Goal: Task Accomplishment & Management: Use online tool/utility

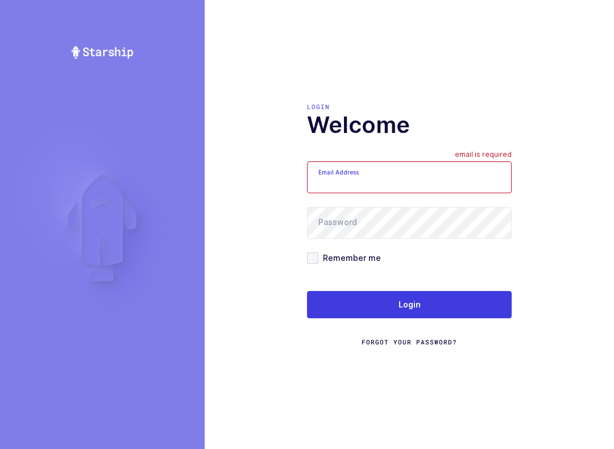
scroll to position [11, 0]
type input "[EMAIL_ADDRESS][DOMAIN_NAME]"
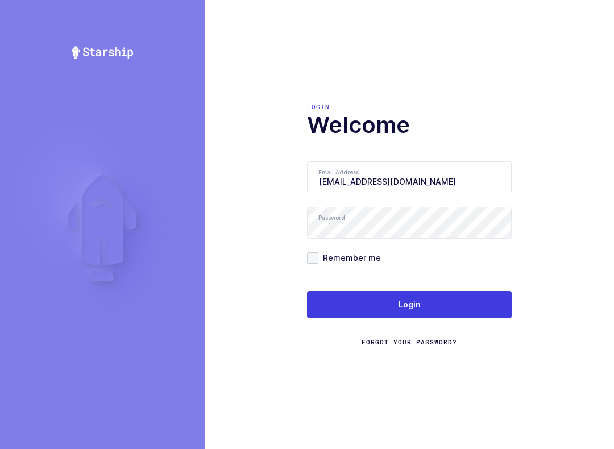
click at [469, 301] on button "Login" at bounding box center [409, 304] width 205 height 27
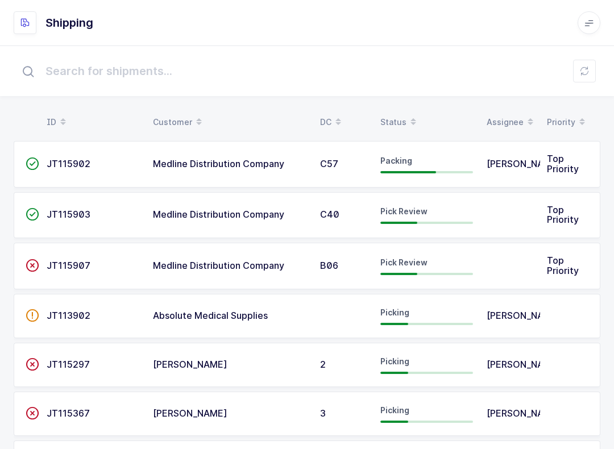
click at [395, 114] on div "Status" at bounding box center [426, 121] width 93 height 19
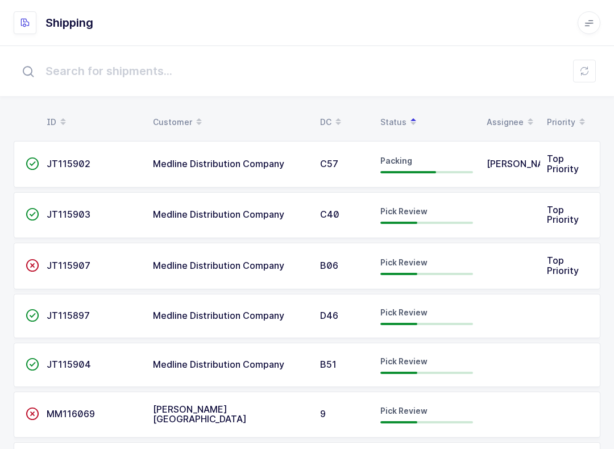
click at [426, 265] on div "Pick Review" at bounding box center [426, 266] width 93 height 18
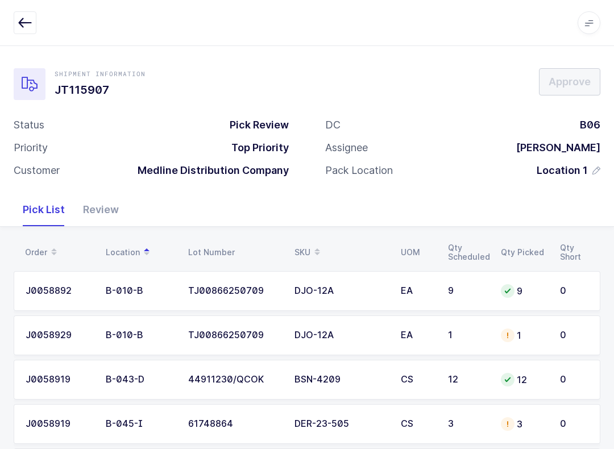
click at [100, 209] on div "Review" at bounding box center [101, 209] width 54 height 33
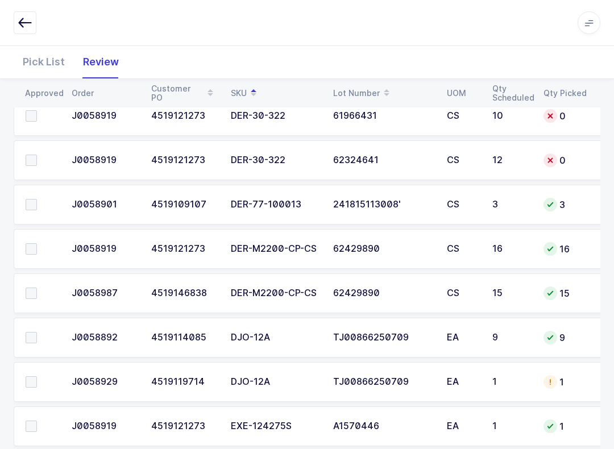
scroll to position [393, 0]
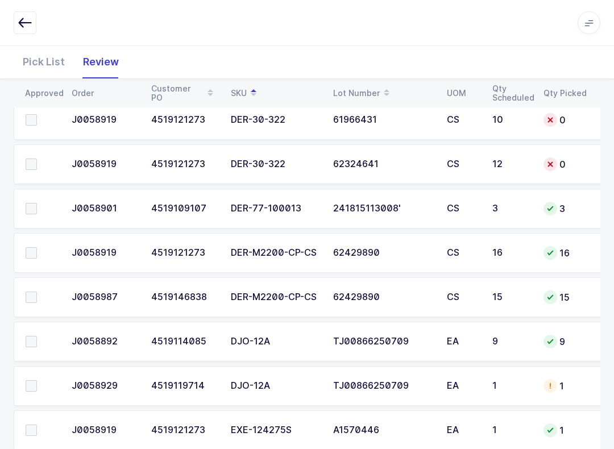
click at [30, 203] on span at bounding box center [31, 208] width 11 height 11
click at [37, 203] on input "checkbox" at bounding box center [37, 203] width 0 height 0
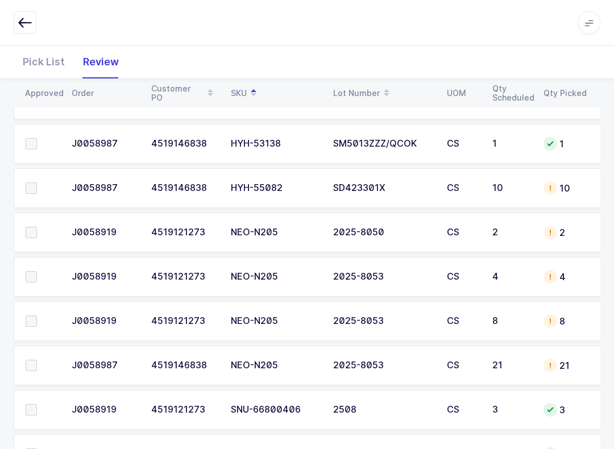
scroll to position [1040, 0]
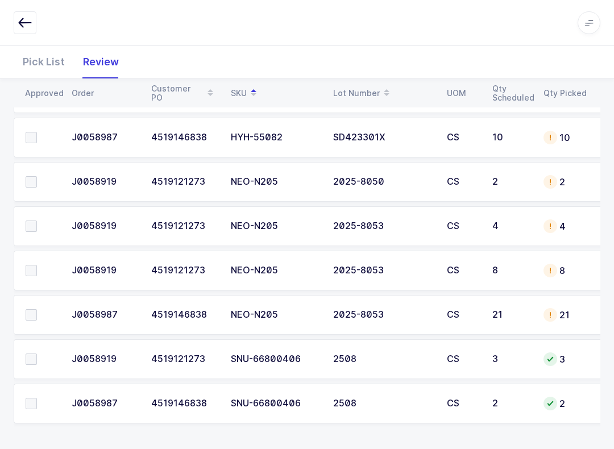
click at [31, 359] on span at bounding box center [31, 358] width 11 height 11
click at [37, 353] on input "checkbox" at bounding box center [37, 353] width 0 height 0
click at [30, 390] on td at bounding box center [39, 403] width 51 height 40
click at [31, 401] on span at bounding box center [31, 403] width 11 height 11
click at [37, 398] on input "checkbox" at bounding box center [37, 398] width 0 height 0
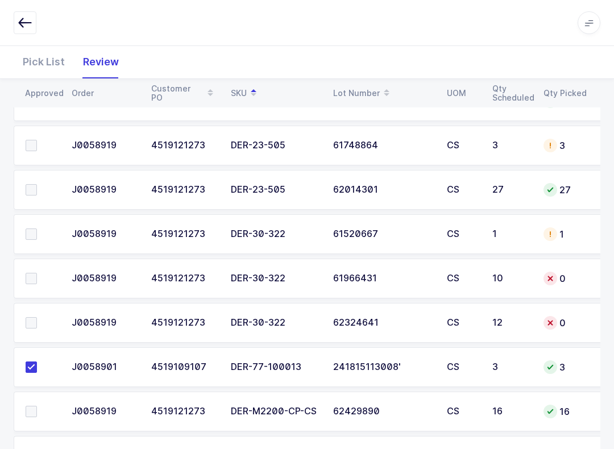
scroll to position [234, 0]
click at [569, 228] on div "1" at bounding box center [564, 235] width 43 height 14
click at [570, 236] on div "1" at bounding box center [564, 235] width 43 height 14
click at [40, 53] on div "Pick List" at bounding box center [44, 61] width 60 height 33
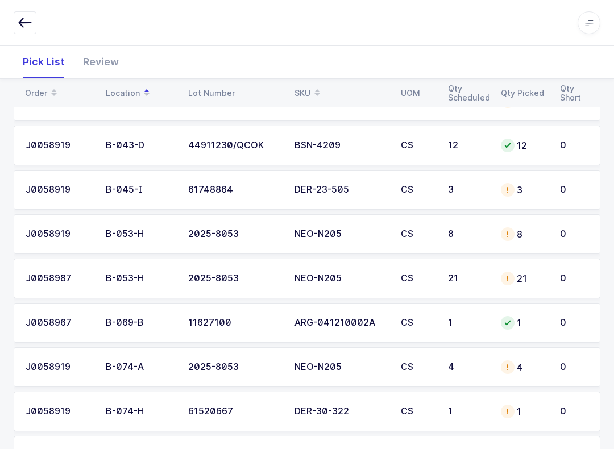
click at [300, 84] on div "SKU" at bounding box center [340, 93] width 93 height 19
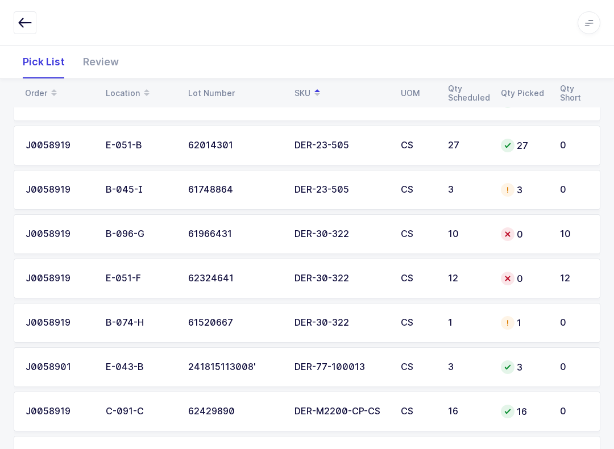
click at [549, 228] on td "0" at bounding box center [523, 234] width 59 height 40
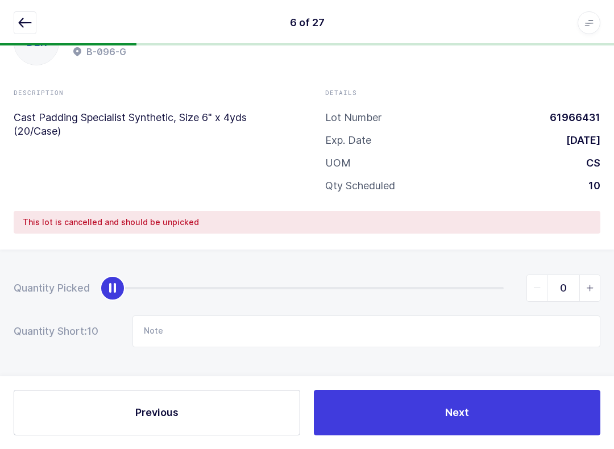
click at [18, 30] on button "button" at bounding box center [25, 22] width 23 height 23
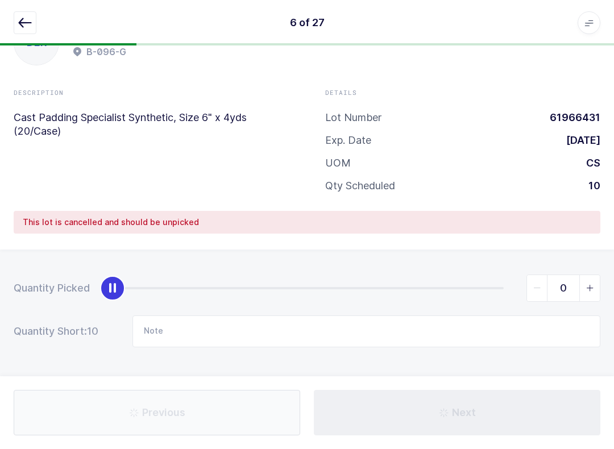
click at [33, 15] on button "button" at bounding box center [25, 22] width 23 height 23
click at [18, 22] on icon "button" at bounding box center [25, 23] width 14 height 14
click at [35, 12] on button "button" at bounding box center [25, 22] width 23 height 23
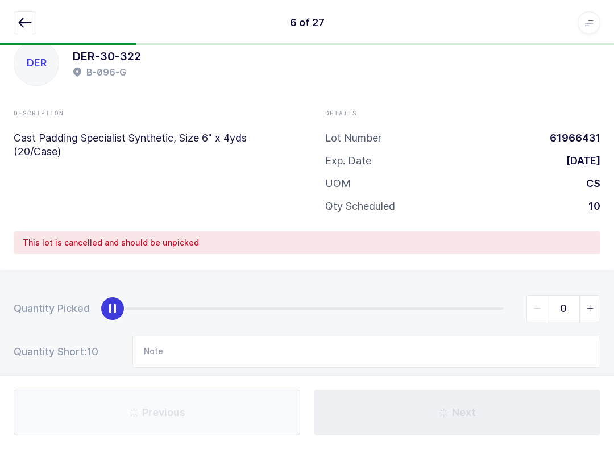
scroll to position [15, 0]
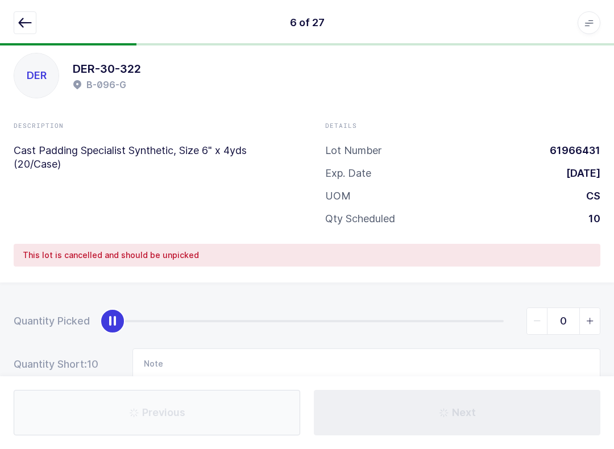
click at [30, 12] on button "button" at bounding box center [25, 22] width 23 height 23
click at [16, 24] on button "button" at bounding box center [25, 22] width 23 height 23
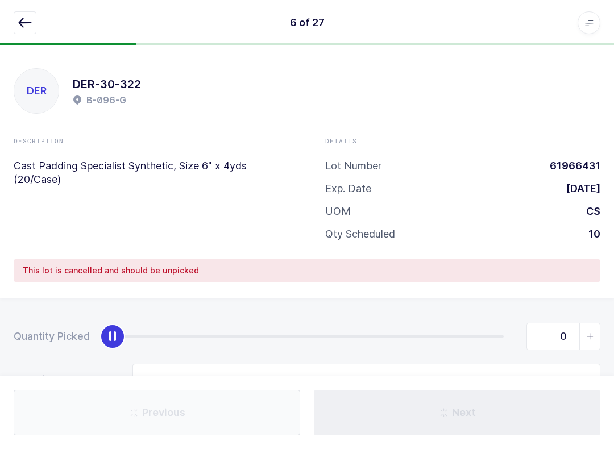
click at [26, 12] on button "button" at bounding box center [25, 22] width 23 height 23
click at [22, 24] on icon "button" at bounding box center [25, 23] width 14 height 14
click at [26, 23] on icon "button" at bounding box center [25, 23] width 14 height 14
click at [11, 27] on div "6 of 27 Apps Core Warehouse Admin Mission Control Purchasing Baltazar N. Logout…" at bounding box center [307, 22] width 614 height 45
click at [14, 26] on button "button" at bounding box center [25, 22] width 23 height 23
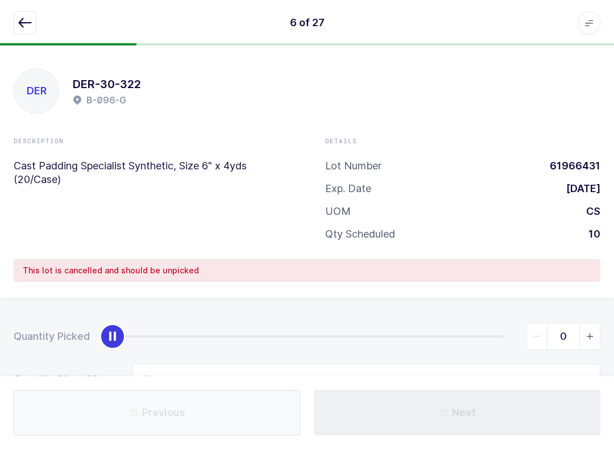
click at [16, 19] on button "button" at bounding box center [25, 22] width 23 height 23
click at [15, 32] on button "button" at bounding box center [25, 22] width 23 height 23
click at [17, 12] on button "button" at bounding box center [25, 22] width 23 height 23
click at [28, 24] on icon "button" at bounding box center [25, 23] width 14 height 14
click at [27, 19] on icon "button" at bounding box center [25, 23] width 14 height 14
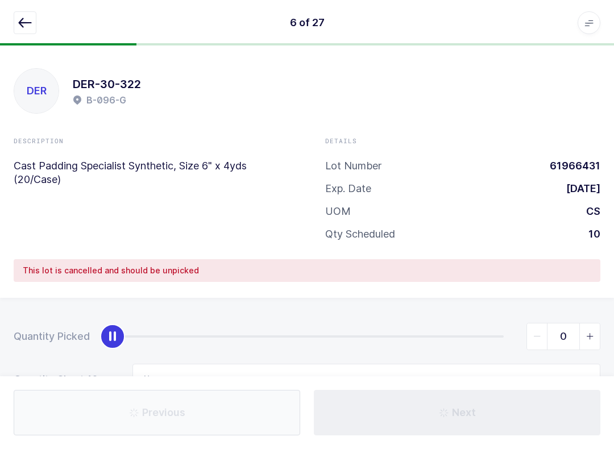
click at [23, 27] on icon "button" at bounding box center [25, 23] width 14 height 14
click at [36, 27] on button "button" at bounding box center [25, 22] width 23 height 23
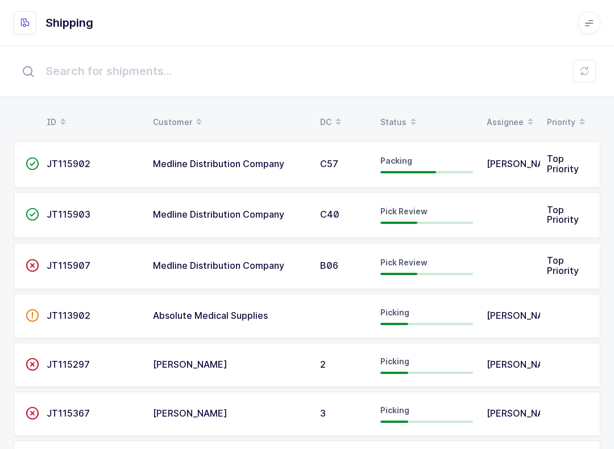
click at [394, 116] on div "Status" at bounding box center [426, 121] width 93 height 19
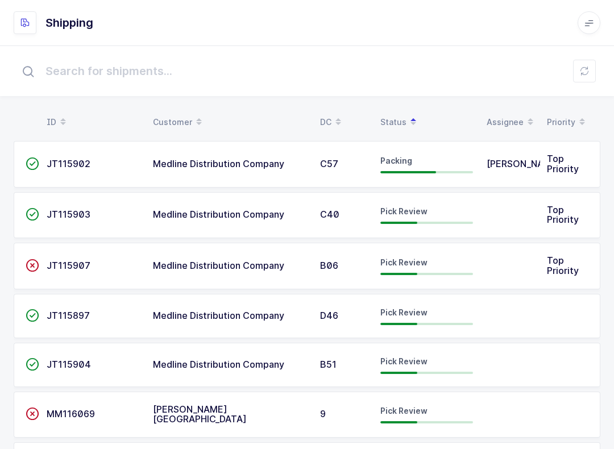
click at [86, 260] on span "JT115907" at bounding box center [69, 265] width 44 height 11
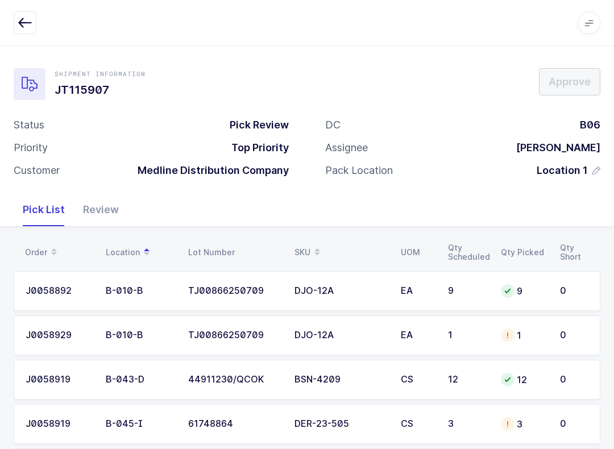
click at [295, 244] on div "SKU" at bounding box center [340, 252] width 93 height 19
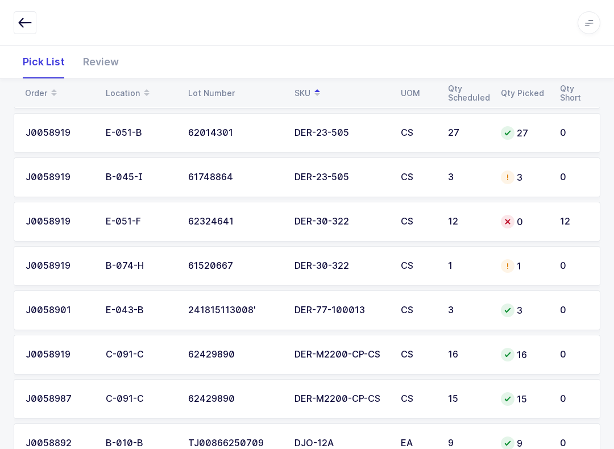
scroll to position [246, 0]
click at [556, 264] on td "0" at bounding box center [576, 267] width 47 height 40
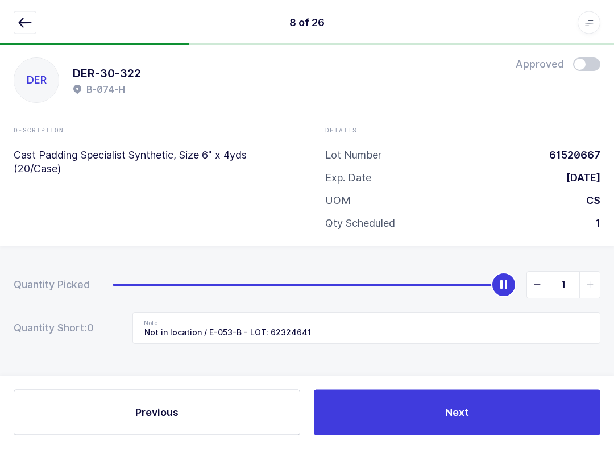
scroll to position [11, 0]
click at [32, 19] on button "button" at bounding box center [25, 22] width 23 height 23
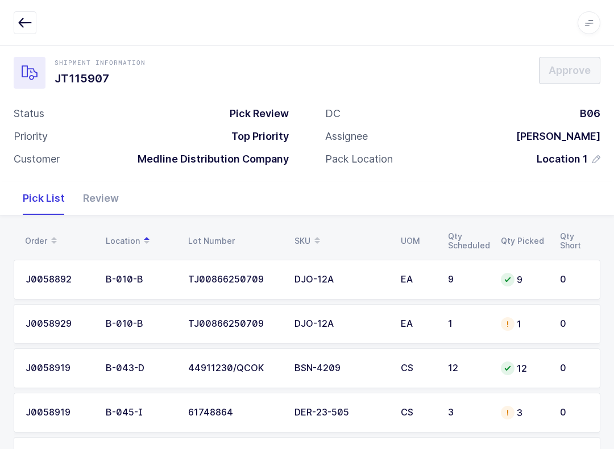
click at [311, 243] on span at bounding box center [317, 240] width 14 height 19
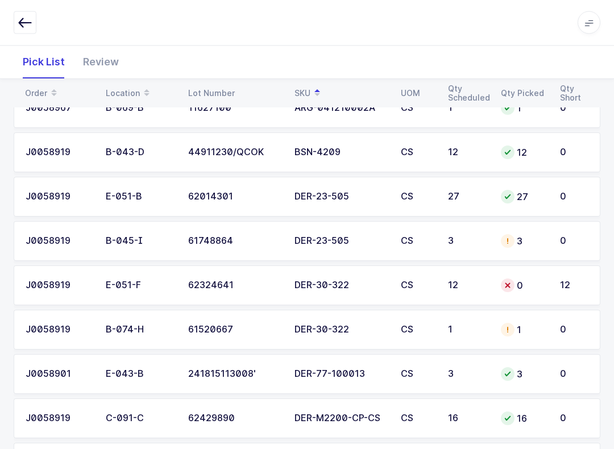
scroll to position [264, 0]
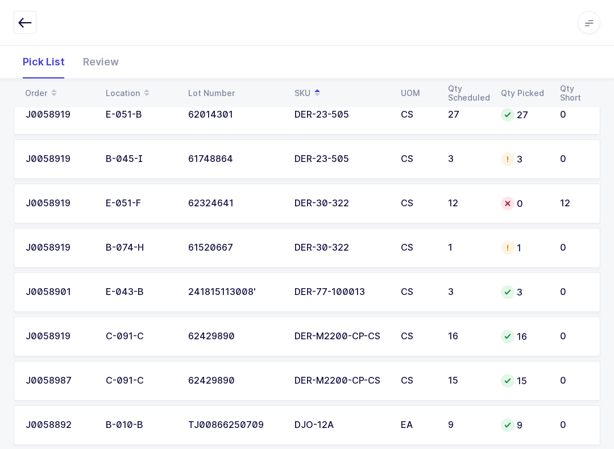
click at [539, 198] on div "0" at bounding box center [523, 204] width 45 height 14
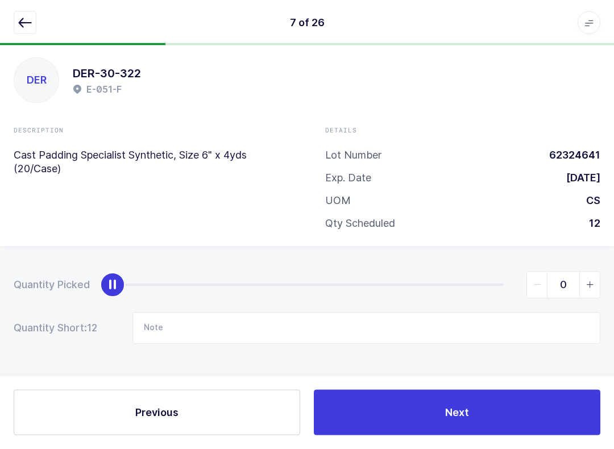
scroll to position [11, 0]
type input "12"
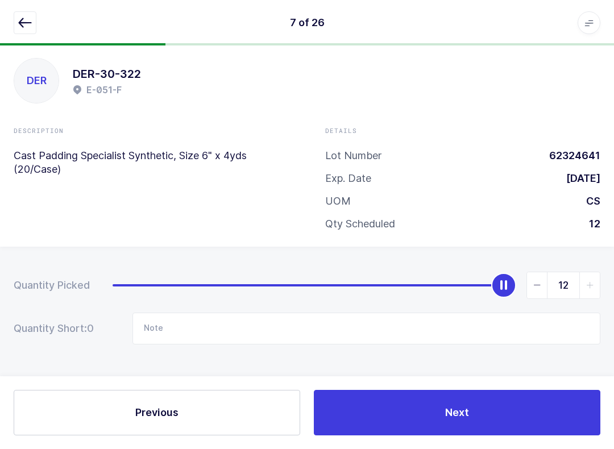
click at [35, 22] on button "button" at bounding box center [25, 22] width 23 height 23
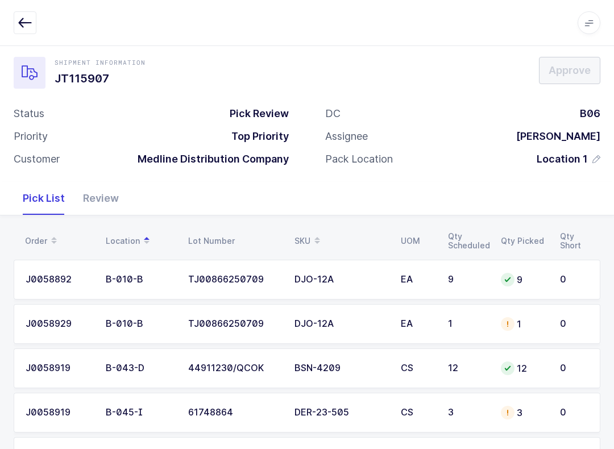
click at [94, 192] on div "Review" at bounding box center [101, 198] width 54 height 33
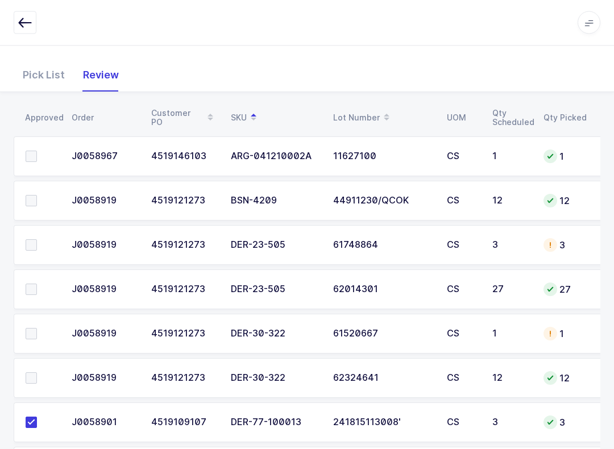
scroll to position [144, 0]
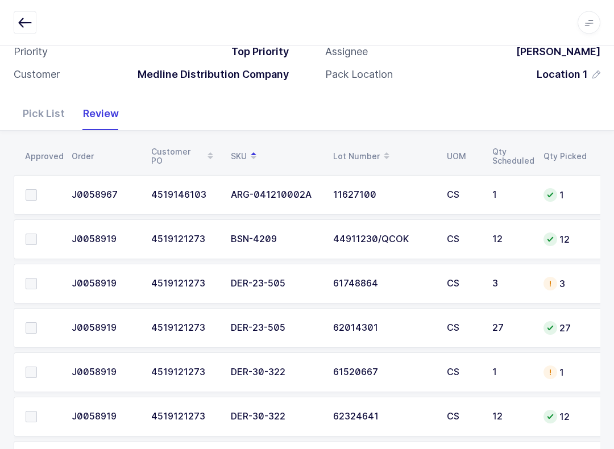
click at [30, 373] on span at bounding box center [31, 372] width 11 height 11
click at [37, 367] on input "checkbox" at bounding box center [37, 367] width 0 height 0
click at [32, 411] on span at bounding box center [31, 416] width 11 height 11
click at [37, 411] on input "checkbox" at bounding box center [37, 411] width 0 height 0
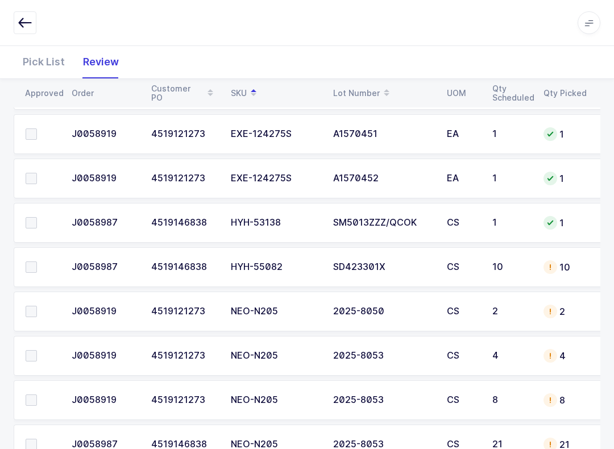
scroll to position [897, 0]
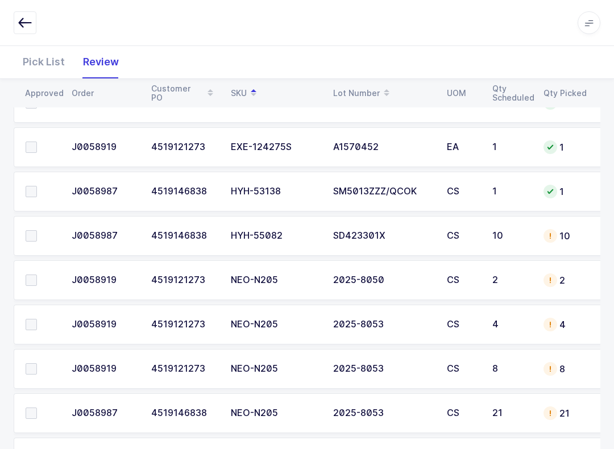
click at [30, 195] on span at bounding box center [31, 191] width 11 height 11
click at [37, 186] on input "checkbox" at bounding box center [37, 186] width 0 height 0
click at [27, 238] on span at bounding box center [31, 235] width 11 height 11
click at [37, 230] on input "checkbox" at bounding box center [37, 230] width 0 height 0
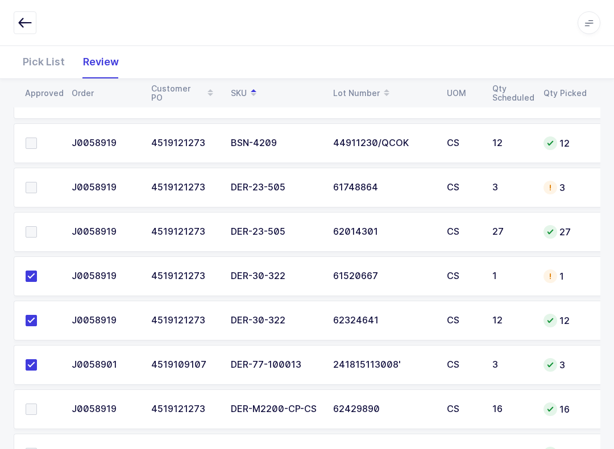
scroll to position [184, 0]
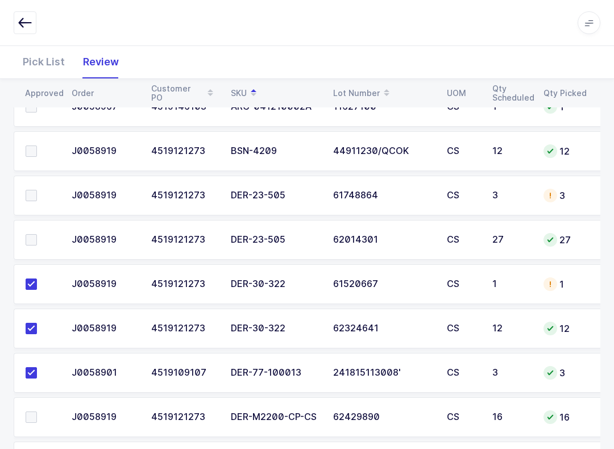
click at [31, 196] on span at bounding box center [31, 195] width 11 height 11
click at [37, 190] on input "checkbox" at bounding box center [37, 190] width 0 height 0
click at [36, 236] on span at bounding box center [31, 239] width 11 height 11
click at [37, 234] on input "checkbox" at bounding box center [37, 234] width 0 height 0
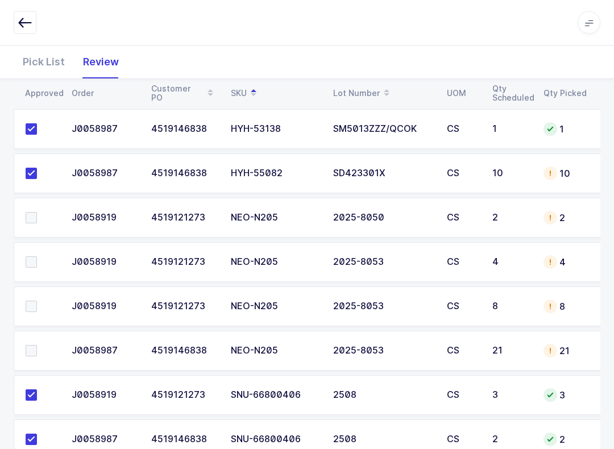
scroll to position [986, 0]
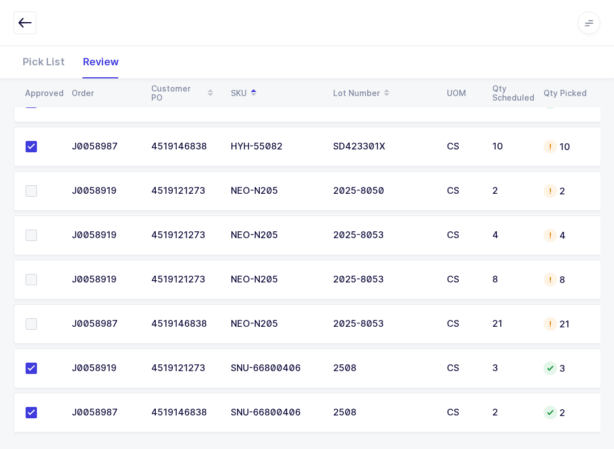
click at [36, 181] on td at bounding box center [39, 191] width 51 height 40
click at [32, 185] on span at bounding box center [31, 190] width 11 height 11
click at [37, 185] on input "checkbox" at bounding box center [37, 185] width 0 height 0
click at [40, 230] on label at bounding box center [42, 235] width 32 height 11
click at [37, 230] on input "checkbox" at bounding box center [37, 230] width 0 height 0
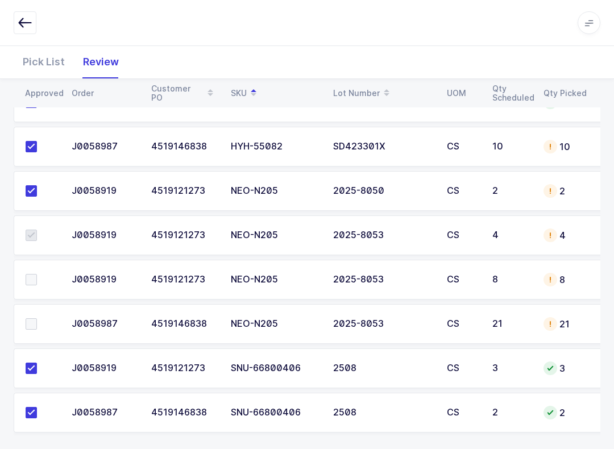
click at [40, 269] on td at bounding box center [39, 280] width 51 height 40
click at [40, 319] on label at bounding box center [42, 323] width 32 height 11
click at [37, 318] on input "checkbox" at bounding box center [37, 318] width 0 height 0
click at [47, 278] on label at bounding box center [42, 279] width 32 height 11
click at [37, 274] on input "checkbox" at bounding box center [37, 274] width 0 height 0
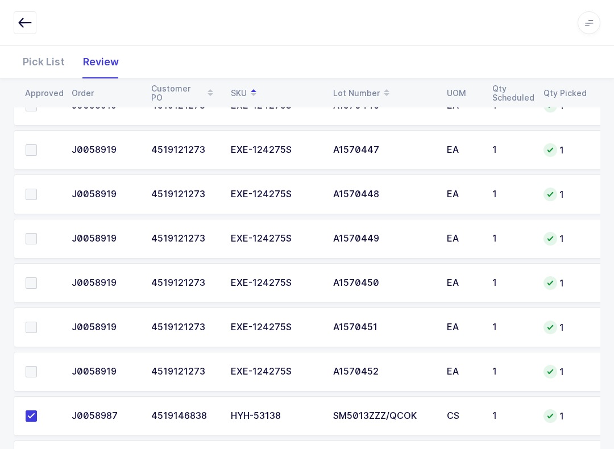
scroll to position [666, 0]
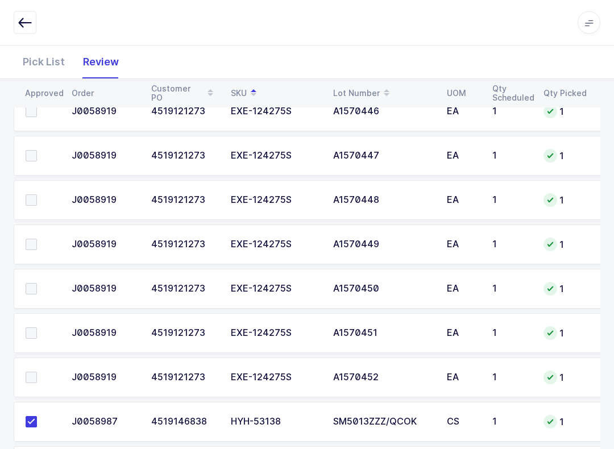
click at [28, 374] on span at bounding box center [31, 377] width 11 height 11
click at [37, 372] on input "checkbox" at bounding box center [37, 372] width 0 height 0
click at [40, 328] on label at bounding box center [42, 332] width 32 height 11
click at [37, 327] on input "checkbox" at bounding box center [37, 327] width 0 height 0
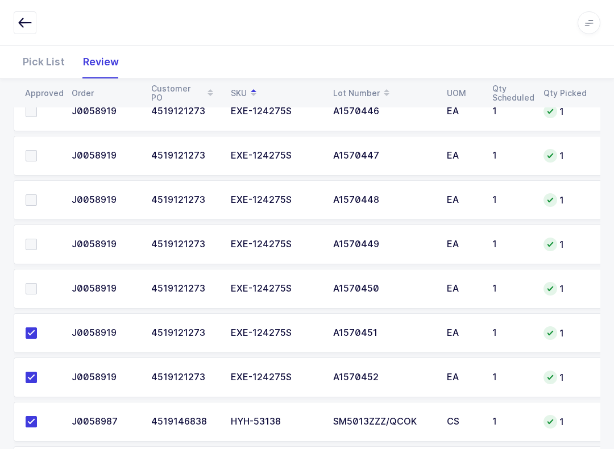
click at [41, 285] on label at bounding box center [42, 288] width 32 height 11
click at [37, 283] on input "checkbox" at bounding box center [37, 283] width 0 height 0
click at [36, 244] on span at bounding box center [31, 244] width 11 height 11
click at [37, 239] on input "checkbox" at bounding box center [37, 239] width 0 height 0
click at [40, 195] on label at bounding box center [42, 199] width 32 height 11
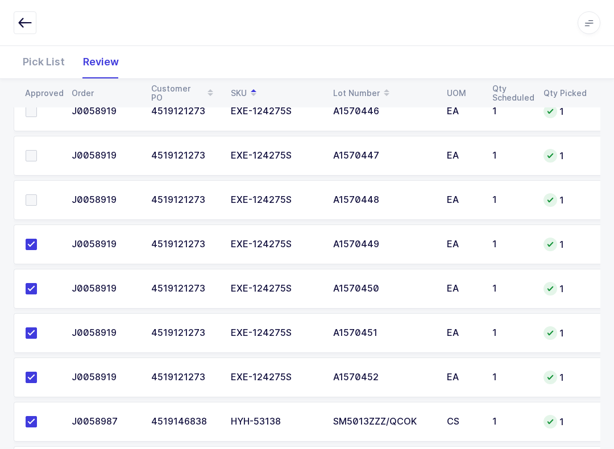
click at [37, 194] on input "checkbox" at bounding box center [37, 194] width 0 height 0
click at [44, 150] on label at bounding box center [42, 155] width 32 height 11
click at [37, 150] on input "checkbox" at bounding box center [37, 150] width 0 height 0
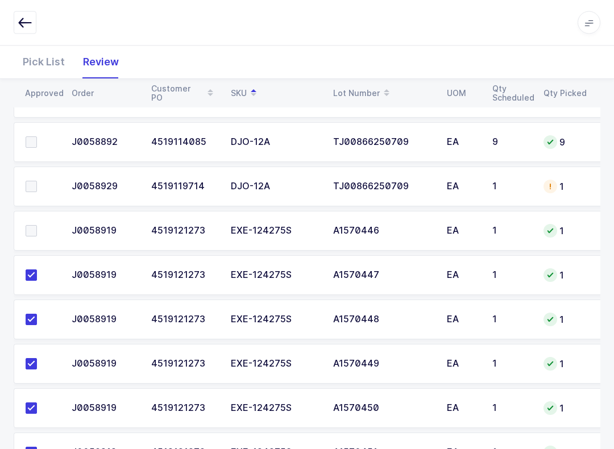
click at [35, 226] on span at bounding box center [31, 231] width 11 height 11
click at [37, 226] on input "checkbox" at bounding box center [37, 226] width 0 height 0
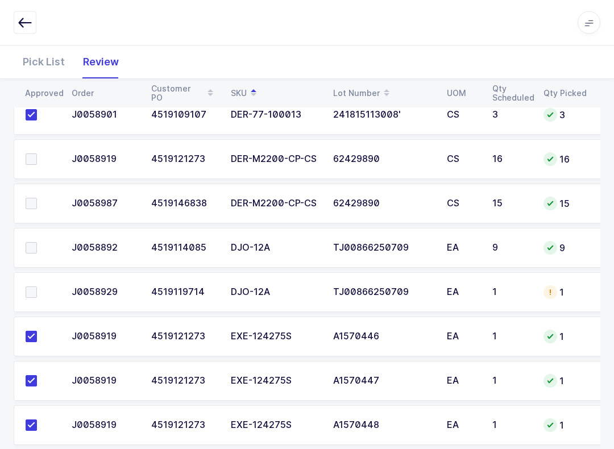
scroll to position [442, 0]
click at [26, 286] on span at bounding box center [31, 291] width 11 height 11
click at [37, 286] on input "checkbox" at bounding box center [37, 286] width 0 height 0
click at [40, 245] on label at bounding box center [42, 246] width 32 height 11
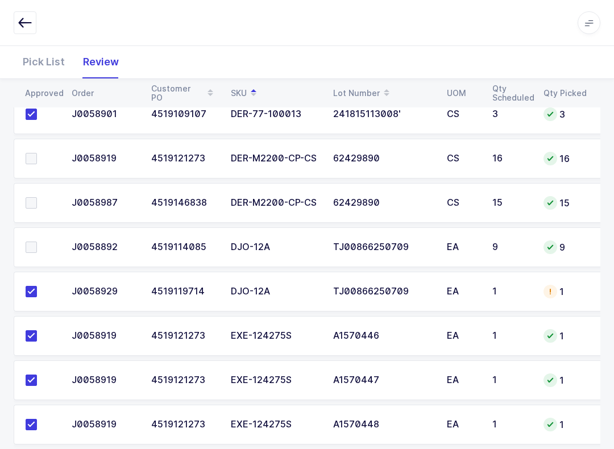
click at [37, 241] on input "checkbox" at bounding box center [37, 241] width 0 height 0
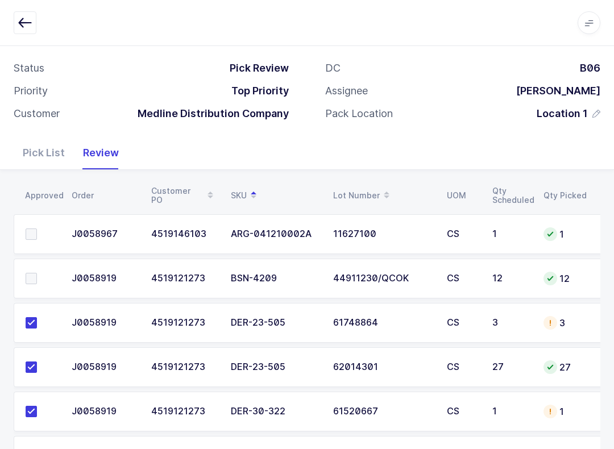
scroll to position [45, 0]
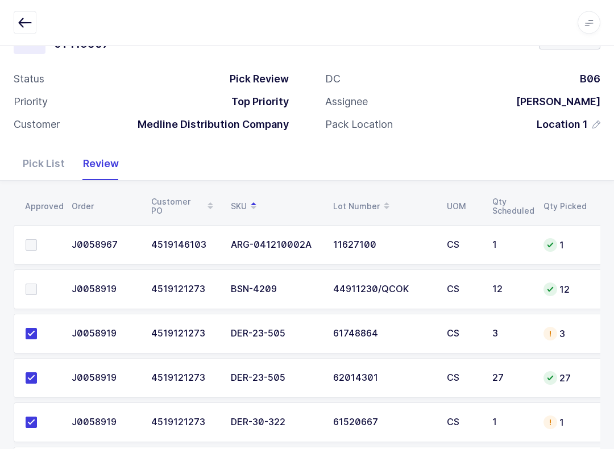
click at [27, 240] on span at bounding box center [31, 245] width 11 height 11
click at [37, 240] on input "checkbox" at bounding box center [37, 240] width 0 height 0
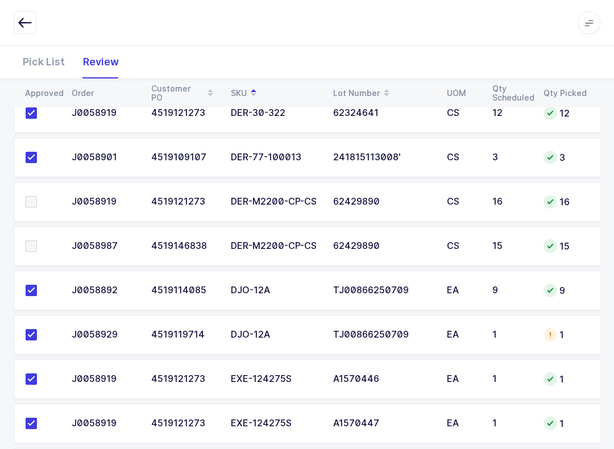
scroll to position [404, 0]
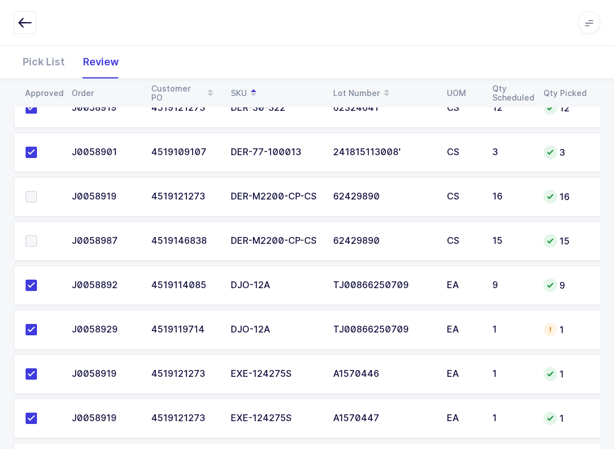
click at [31, 200] on span at bounding box center [31, 196] width 11 height 11
click at [37, 191] on input "checkbox" at bounding box center [37, 191] width 0 height 0
click at [31, 243] on span at bounding box center [31, 240] width 11 height 11
click at [37, 235] on input "checkbox" at bounding box center [37, 235] width 0 height 0
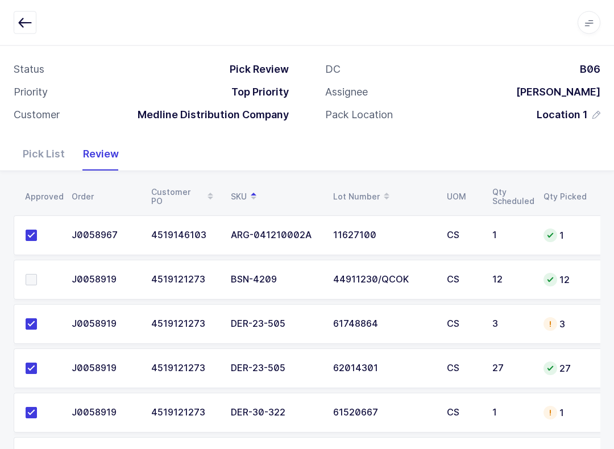
scroll to position [2, 0]
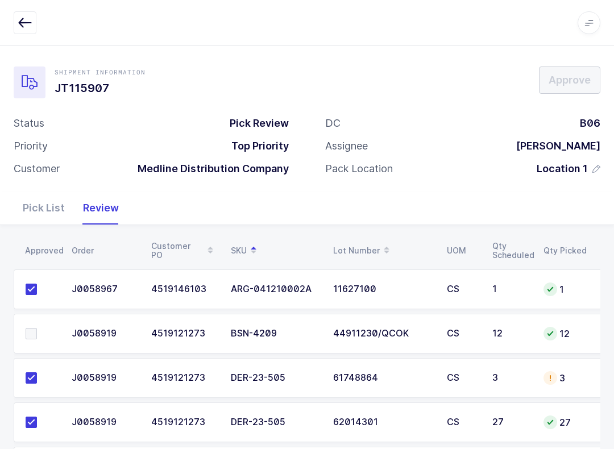
click at [34, 336] on span at bounding box center [31, 333] width 11 height 11
click at [37, 328] on input "checkbox" at bounding box center [37, 328] width 0 height 0
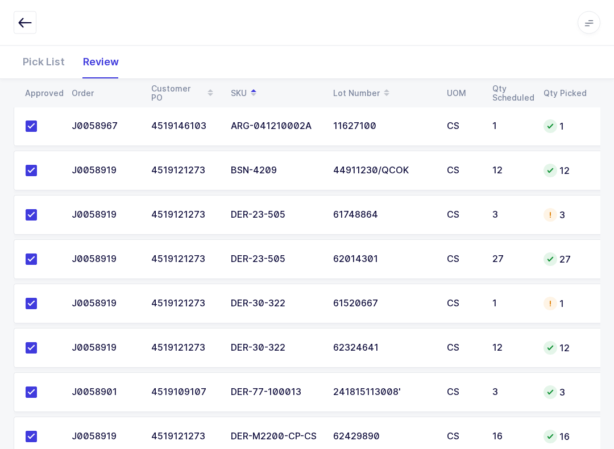
scroll to position [0, 0]
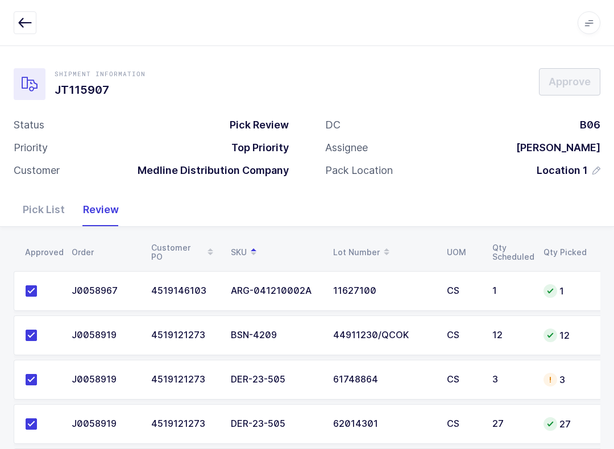
click at [380, 430] on td "62014301" at bounding box center [383, 424] width 114 height 40
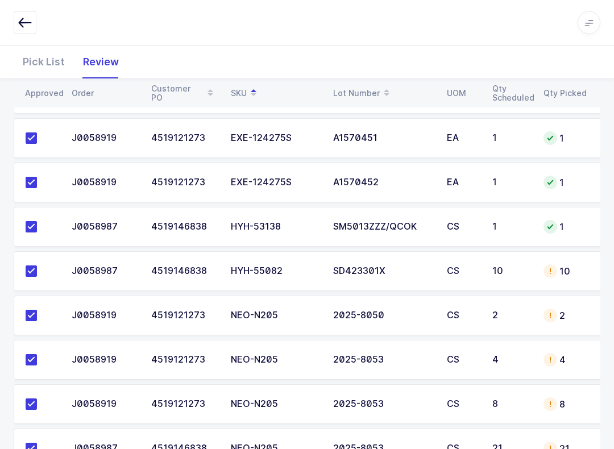
scroll to position [869, 0]
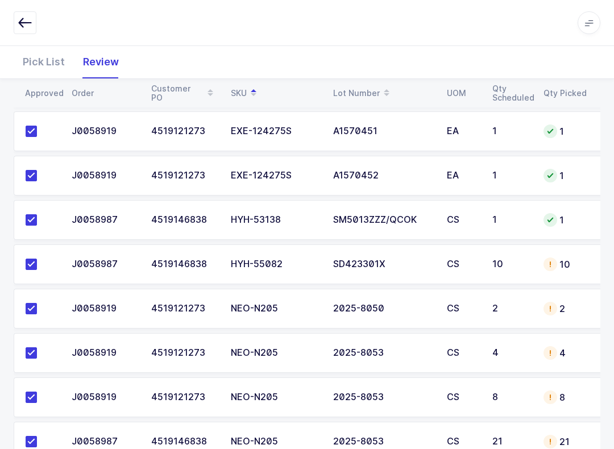
click at [539, 257] on td "10" at bounding box center [564, 264] width 57 height 40
click at [557, 274] on td "10" at bounding box center [564, 264] width 57 height 40
click at [44, 60] on div "Pick List" at bounding box center [44, 61] width 60 height 33
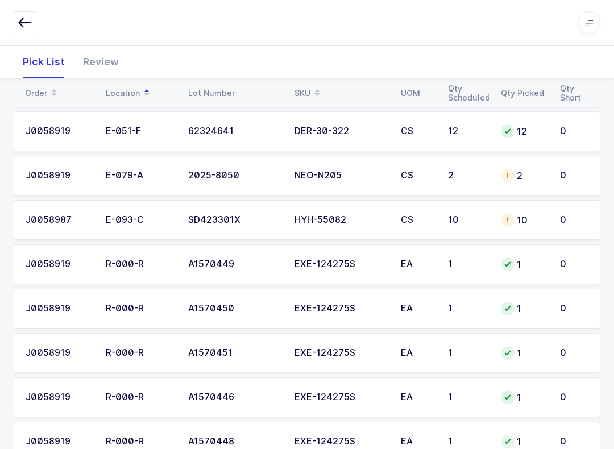
click at [525, 226] on td "10" at bounding box center [523, 220] width 59 height 40
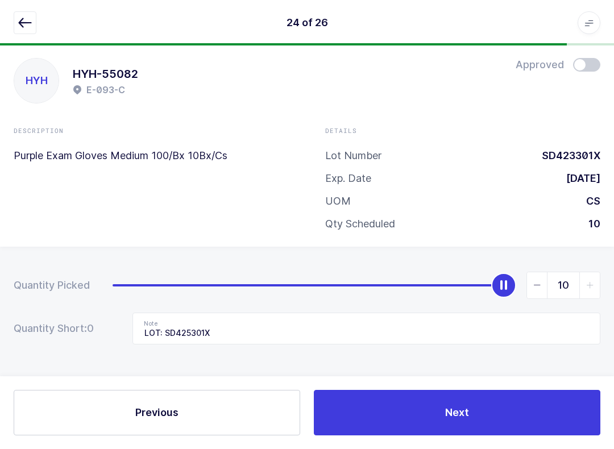
scroll to position [11, 0]
click at [25, 26] on icon "button" at bounding box center [25, 23] width 14 height 14
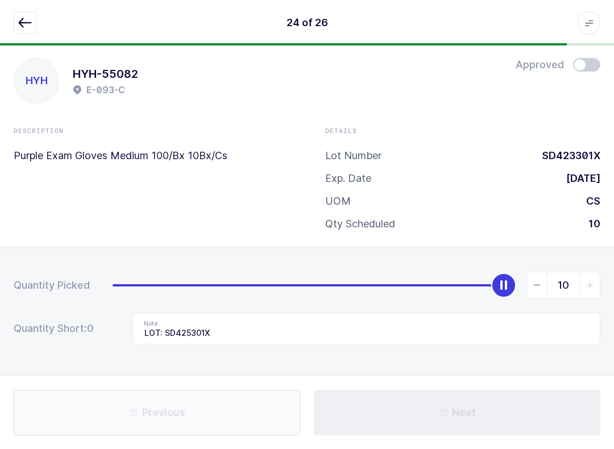
click at [30, 17] on icon "button" at bounding box center [25, 23] width 14 height 14
click at [25, 26] on icon "button" at bounding box center [25, 23] width 14 height 14
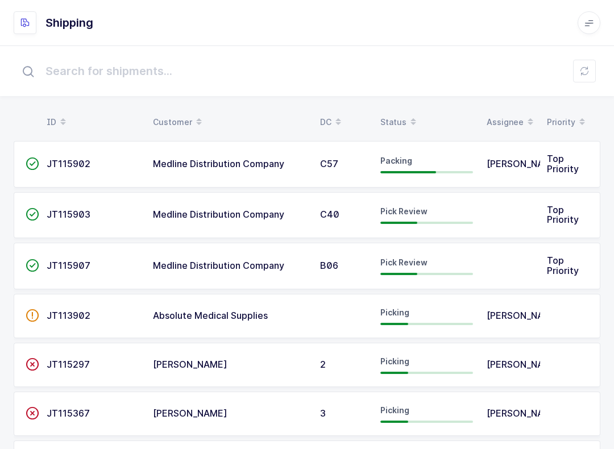
click at [390, 114] on div "Status" at bounding box center [426, 121] width 93 height 19
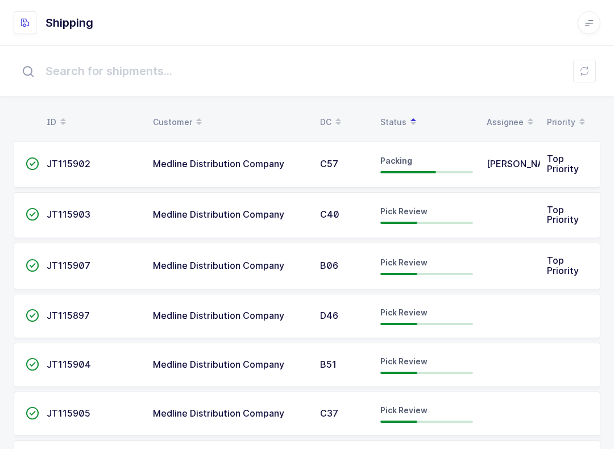
click at [585, 74] on icon at bounding box center [584, 70] width 9 height 9
click at [424, 309] on span "Pick Review" at bounding box center [403, 312] width 47 height 10
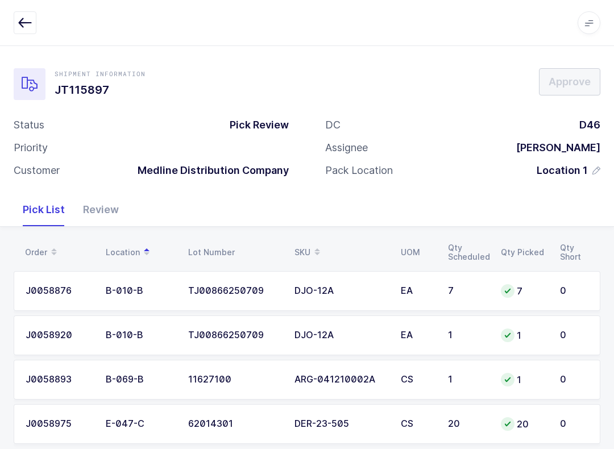
click at [93, 204] on div "Review" at bounding box center [101, 209] width 54 height 33
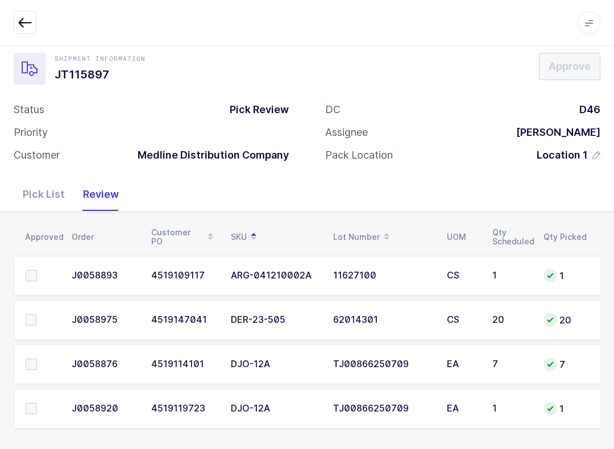
scroll to position [20, 0]
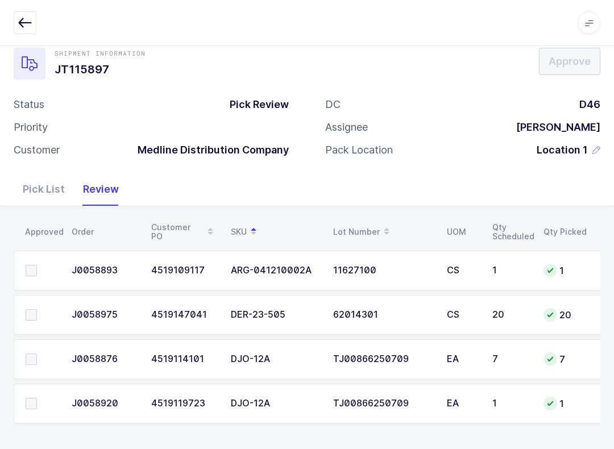
click at [32, 309] on span at bounding box center [31, 314] width 11 height 11
click at [37, 309] on input "checkbox" at bounding box center [37, 309] width 0 height 0
click at [34, 273] on span at bounding box center [31, 270] width 11 height 11
click at [37, 265] on input "checkbox" at bounding box center [37, 265] width 0 height 0
click at [34, 357] on span at bounding box center [31, 358] width 11 height 11
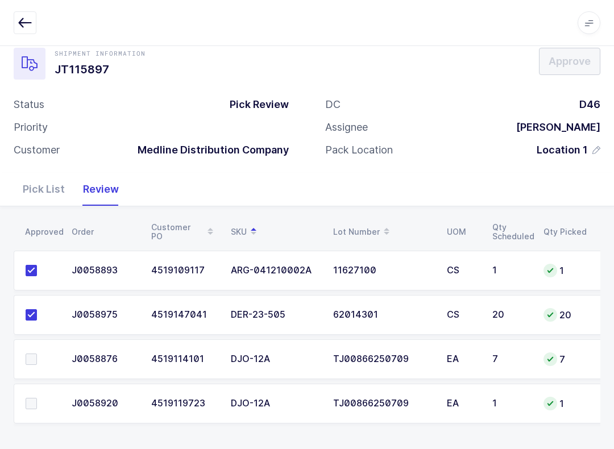
click at [37, 353] on input "checkbox" at bounding box center [37, 353] width 0 height 0
click at [38, 398] on label at bounding box center [42, 403] width 32 height 11
click at [37, 398] on input "checkbox" at bounding box center [37, 398] width 0 height 0
click at [577, 66] on span "Approve" at bounding box center [569, 61] width 42 height 14
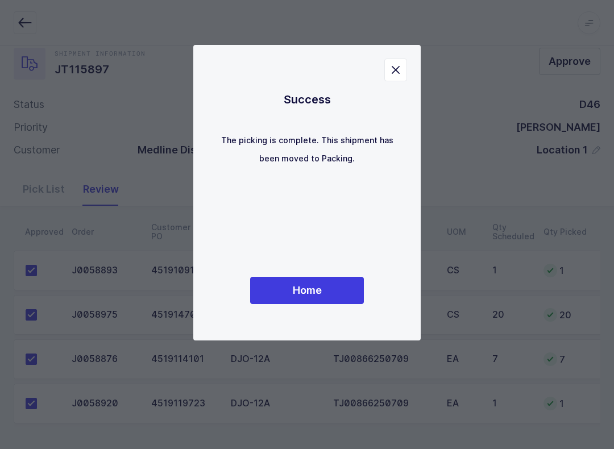
click at [349, 298] on button "Home" at bounding box center [307, 290] width 114 height 27
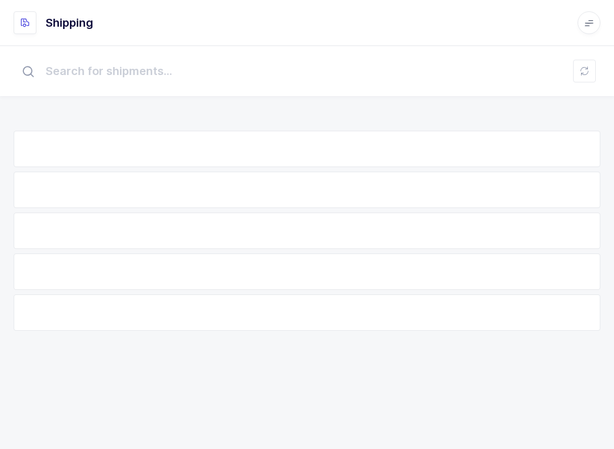
scroll to position [11, 0]
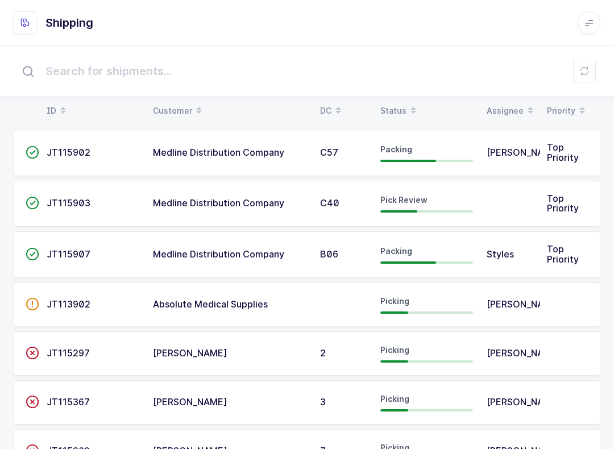
click at [406, 99] on table "ID Customer DC Status Assignee Priority" at bounding box center [307, 111] width 586 height 28
click at [411, 111] on icon at bounding box center [413, 114] width 6 height 6
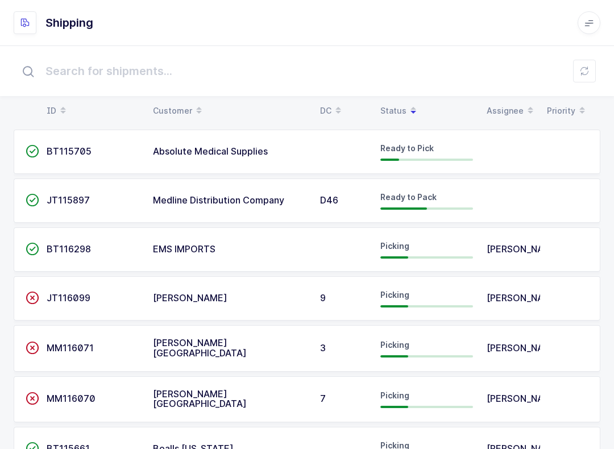
click at [409, 99] on table "ID Customer DC Status Assignee Priority" at bounding box center [307, 111] width 586 height 28
click at [401, 88] on input "text" at bounding box center [307, 71] width 586 height 36
click at [395, 103] on div "Status" at bounding box center [426, 110] width 93 height 19
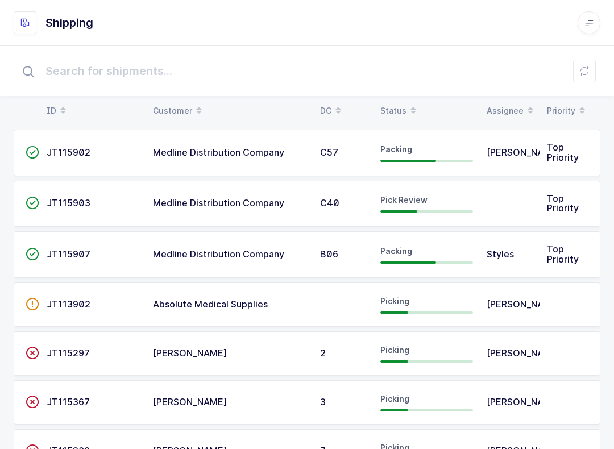
click at [406, 102] on span at bounding box center [413, 110] width 14 height 19
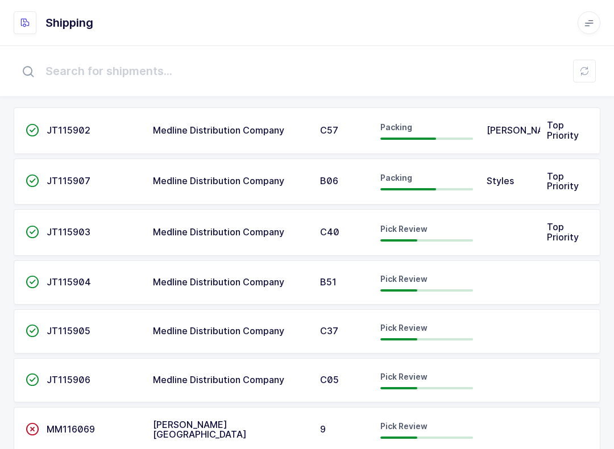
scroll to position [34, 0]
click at [422, 376] on span "Pick Review" at bounding box center [403, 376] width 47 height 10
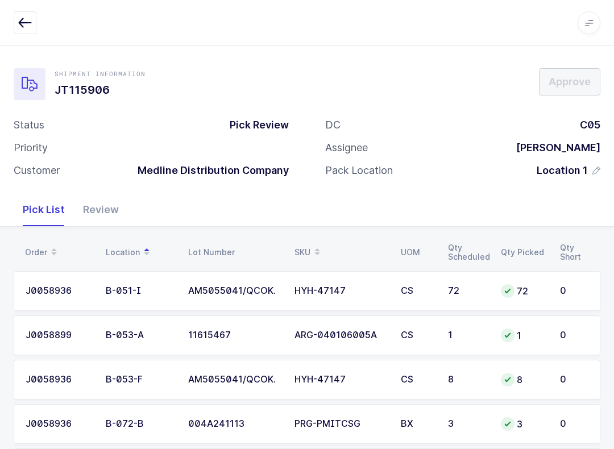
click at [109, 206] on div "Review" at bounding box center [101, 209] width 54 height 33
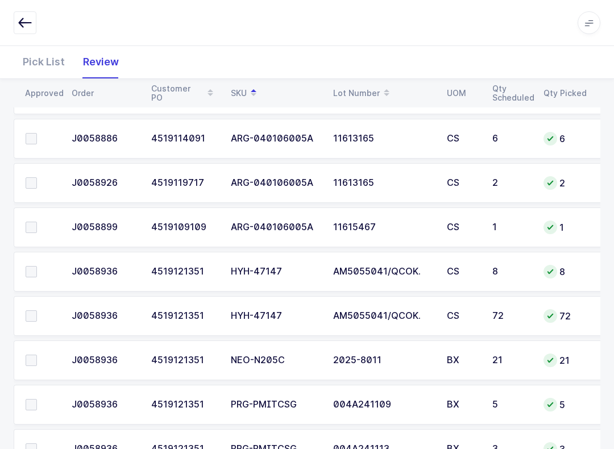
scroll to position [331, 0]
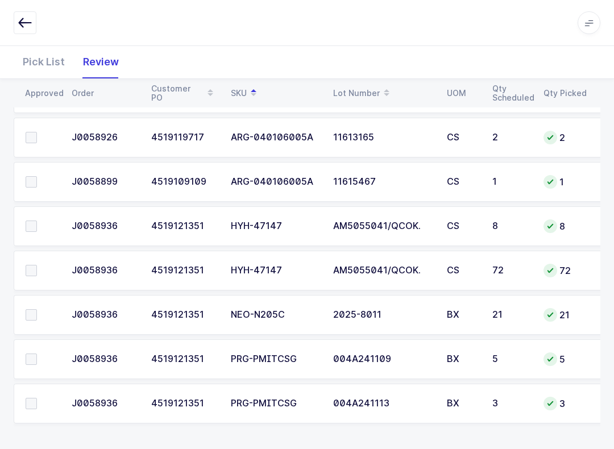
click at [34, 273] on span at bounding box center [31, 270] width 11 height 11
click at [37, 265] on input "checkbox" at bounding box center [37, 265] width 0 height 0
click at [45, 220] on label at bounding box center [42, 225] width 32 height 11
click at [37, 220] on input "checkbox" at bounding box center [37, 220] width 0 height 0
click at [34, 356] on span at bounding box center [31, 358] width 11 height 11
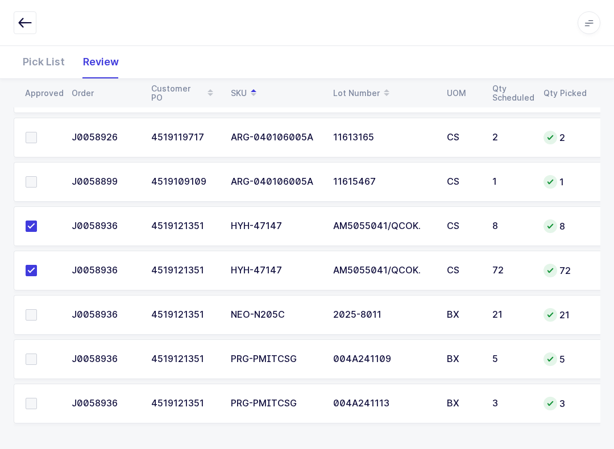
click at [37, 353] on input "checkbox" at bounding box center [37, 353] width 0 height 0
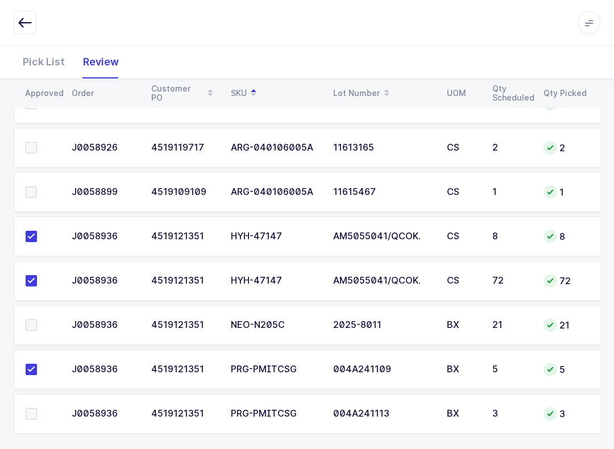
scroll to position [315, 0]
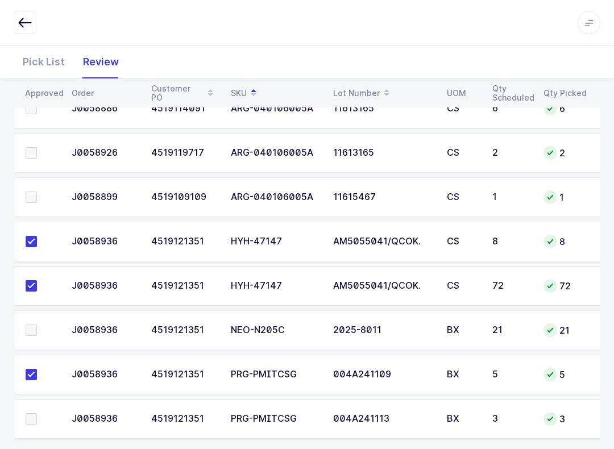
click at [23, 186] on td at bounding box center [39, 198] width 51 height 40
click at [28, 193] on span at bounding box center [31, 197] width 11 height 11
click at [37, 192] on input "checkbox" at bounding box center [37, 192] width 0 height 0
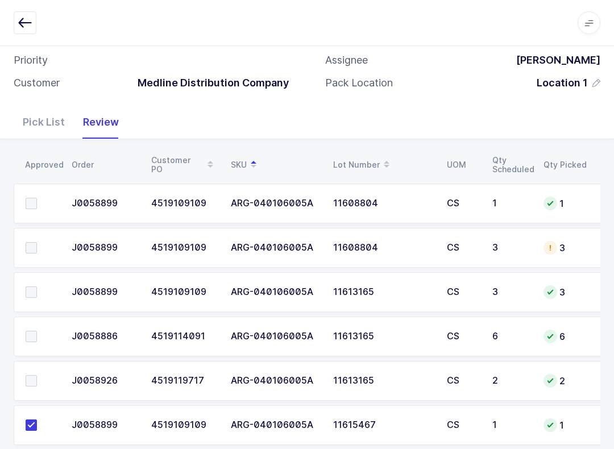
scroll to position [77, 0]
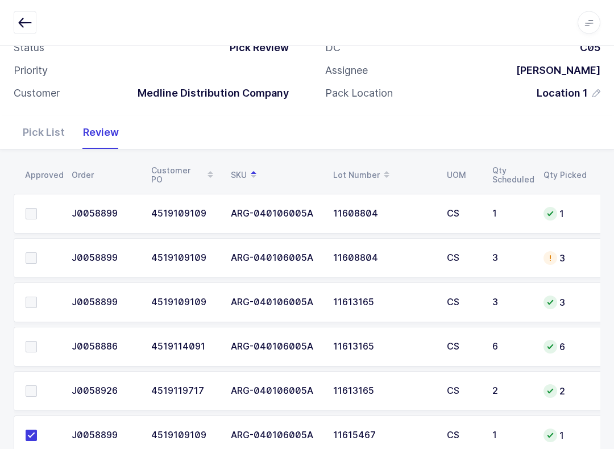
click at [37, 209] on label at bounding box center [42, 214] width 32 height 11
click at [37, 209] on input "checkbox" at bounding box center [37, 209] width 0 height 0
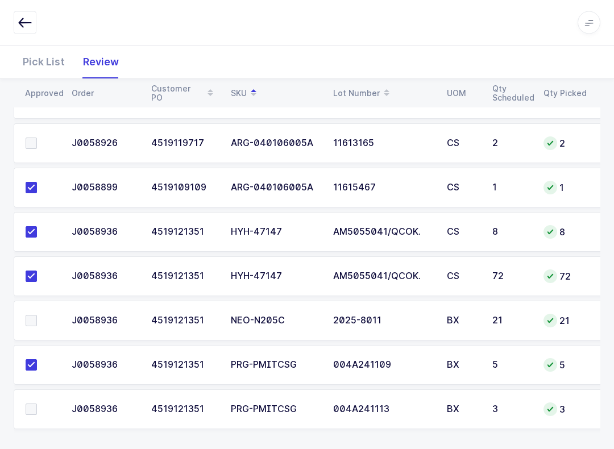
scroll to position [331, 0]
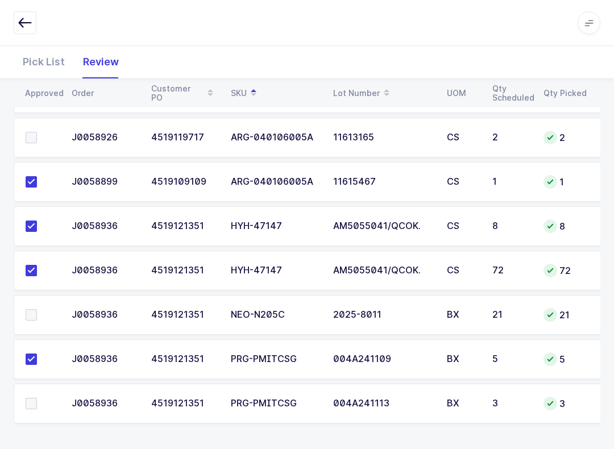
click at [35, 297] on td at bounding box center [39, 315] width 51 height 40
click at [30, 318] on span at bounding box center [31, 314] width 11 height 11
click at [37, 309] on input "checkbox" at bounding box center [37, 309] width 0 height 0
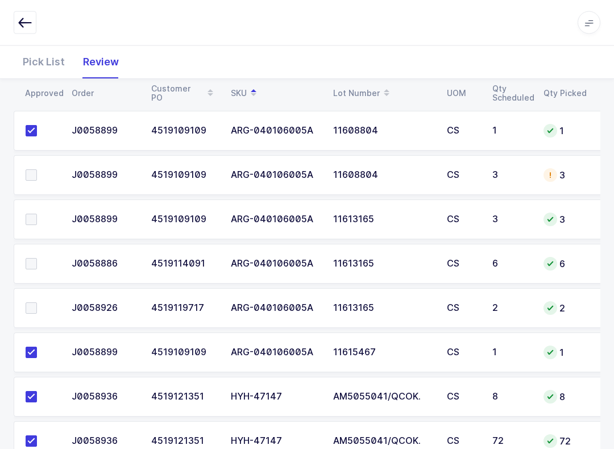
scroll to position [159, 0]
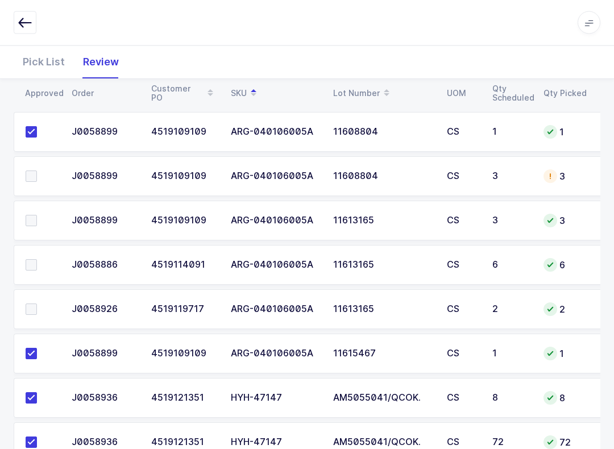
click at [34, 178] on span at bounding box center [31, 176] width 11 height 11
click at [37, 171] on input "checkbox" at bounding box center [37, 171] width 0 height 0
click at [36, 215] on span at bounding box center [31, 220] width 11 height 11
click at [37, 215] on input "checkbox" at bounding box center [37, 215] width 0 height 0
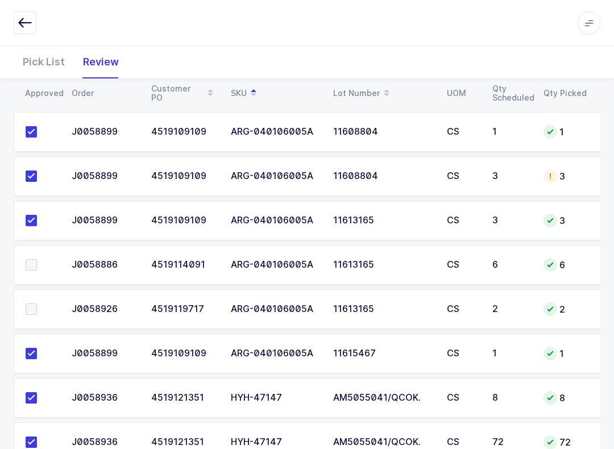
click at [43, 259] on label at bounding box center [42, 264] width 32 height 11
click at [37, 259] on input "checkbox" at bounding box center [37, 259] width 0 height 0
click at [36, 293] on td at bounding box center [39, 309] width 51 height 40
click at [41, 307] on label at bounding box center [42, 308] width 32 height 11
click at [37, 303] on input "checkbox" at bounding box center [37, 303] width 0 height 0
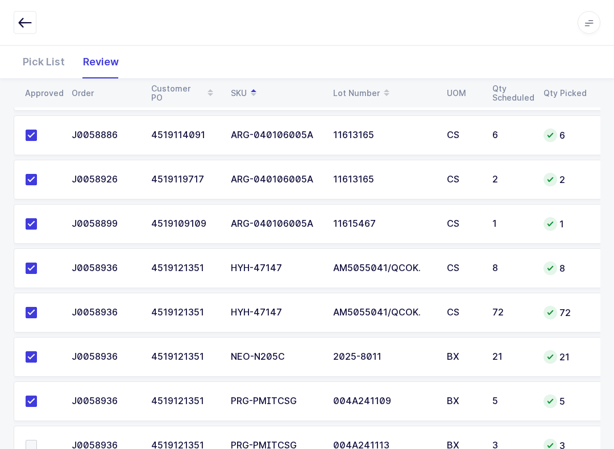
scroll to position [331, 0]
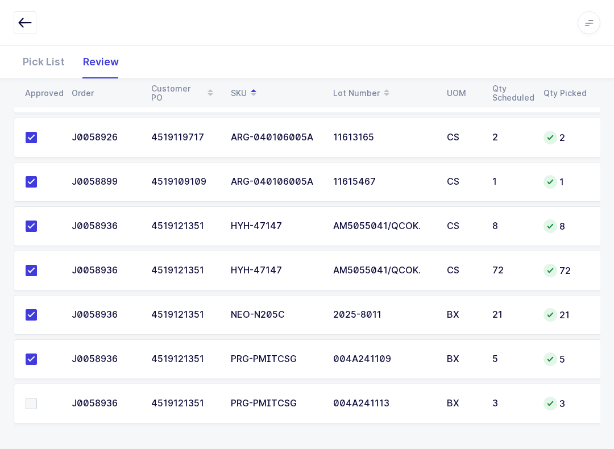
click at [33, 398] on span at bounding box center [31, 403] width 11 height 11
click at [37, 398] on input "checkbox" at bounding box center [37, 398] width 0 height 0
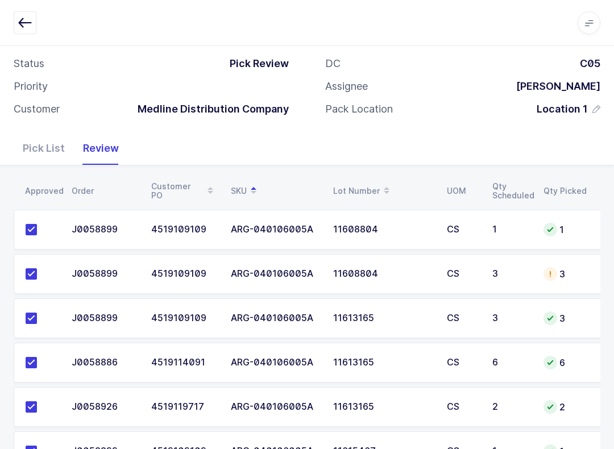
scroll to position [0, 0]
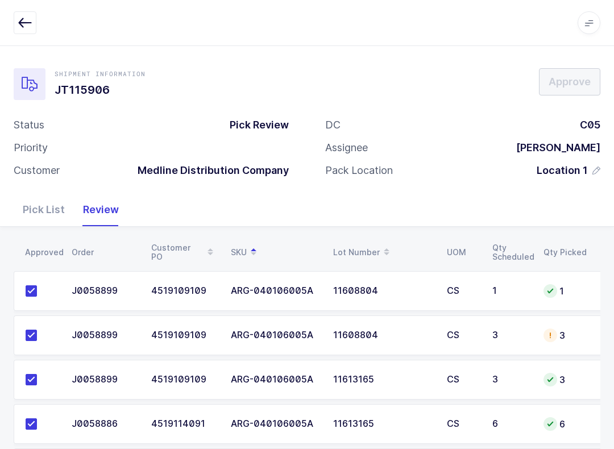
click at [23, 28] on icon "button" at bounding box center [25, 23] width 14 height 14
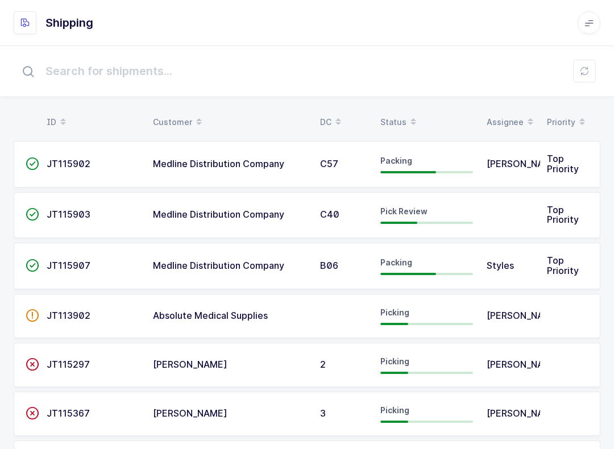
click at [580, 67] on icon at bounding box center [584, 70] width 9 height 9
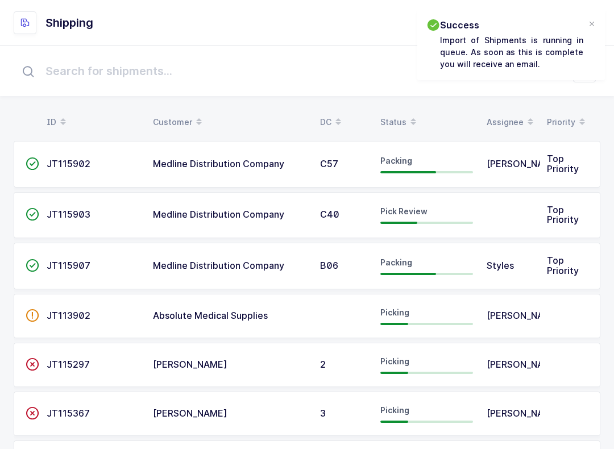
click at [591, 26] on div at bounding box center [591, 24] width 9 height 10
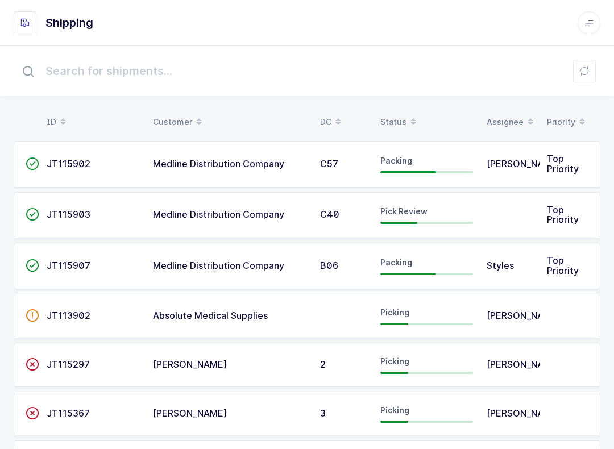
click at [398, 110] on table "ID Customer DC Status Assignee Priority" at bounding box center [307, 122] width 586 height 28
click at [402, 109] on table "ID Customer DC Status Assignee Priority" at bounding box center [307, 122] width 586 height 28
click at [391, 120] on div "Status" at bounding box center [426, 121] width 93 height 19
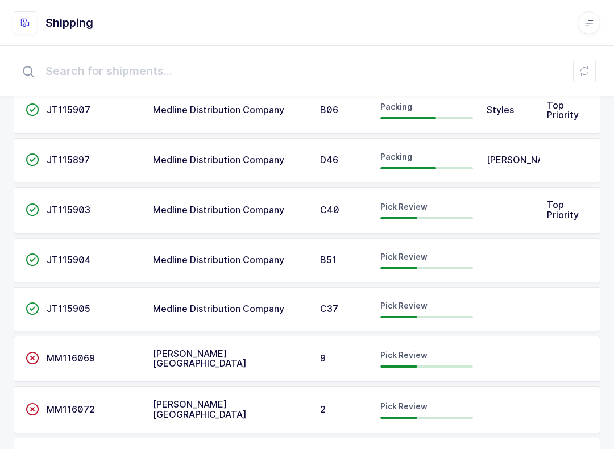
scroll to position [115, 0]
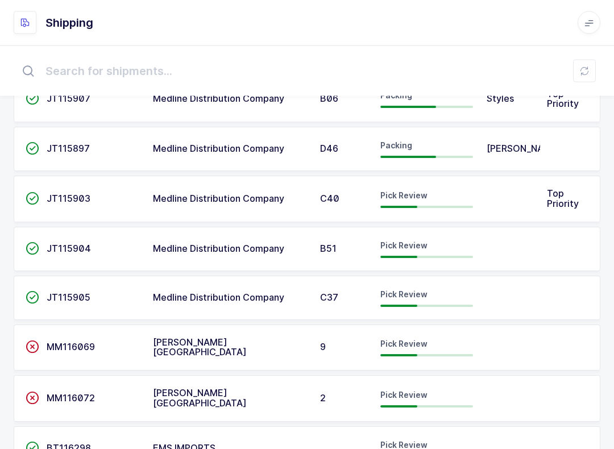
click at [432, 234] on td "Pick Review" at bounding box center [426, 249] width 106 height 44
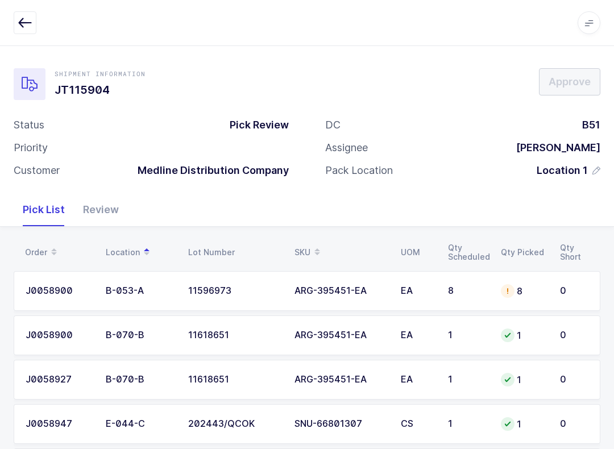
click at [111, 211] on div "Review" at bounding box center [101, 209] width 54 height 33
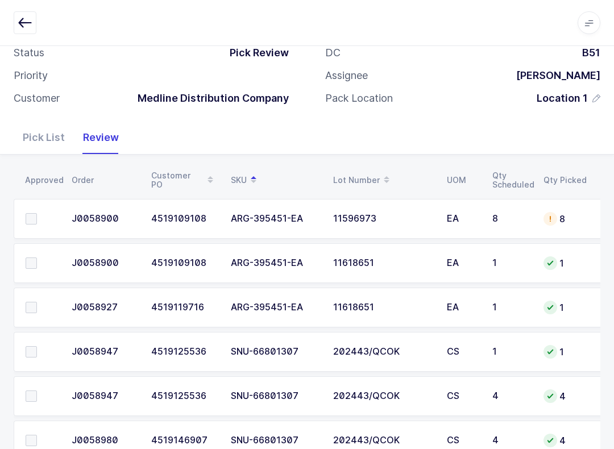
scroll to position [109, 0]
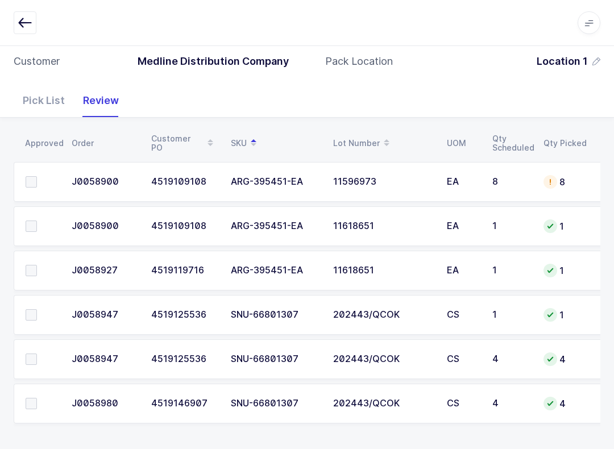
click at [34, 314] on span at bounding box center [31, 314] width 11 height 11
click at [37, 309] on input "checkbox" at bounding box center [37, 309] width 0 height 0
click at [39, 105] on div "Pick List" at bounding box center [44, 100] width 60 height 33
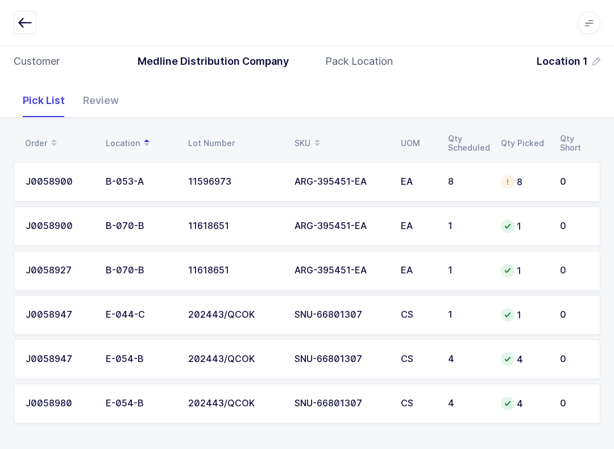
click at [394, 186] on td "EA" at bounding box center [417, 182] width 47 height 40
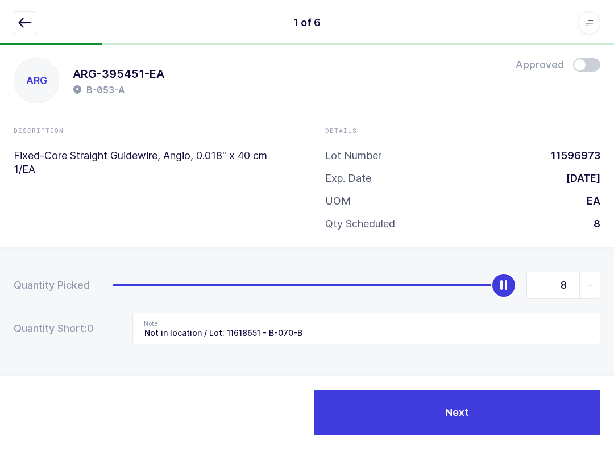
scroll to position [11, 0]
click at [30, 20] on icon "button" at bounding box center [25, 23] width 14 height 14
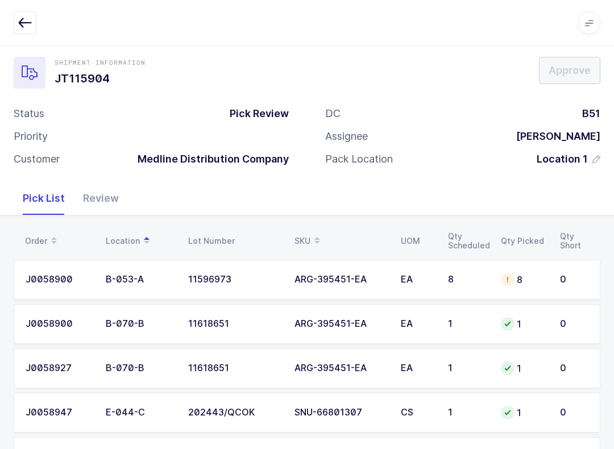
click at [311, 235] on span at bounding box center [317, 240] width 14 height 19
click at [118, 198] on div "Review" at bounding box center [101, 198] width 54 height 33
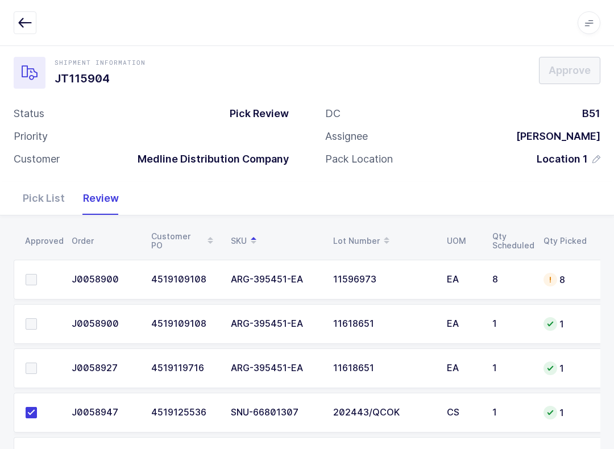
click at [36, 366] on span at bounding box center [31, 367] width 11 height 11
click at [37, 362] on input "checkbox" at bounding box center [37, 362] width 0 height 0
click at [37, 326] on label at bounding box center [42, 323] width 32 height 11
click at [37, 318] on input "checkbox" at bounding box center [37, 318] width 0 height 0
click at [39, 278] on label at bounding box center [42, 279] width 32 height 11
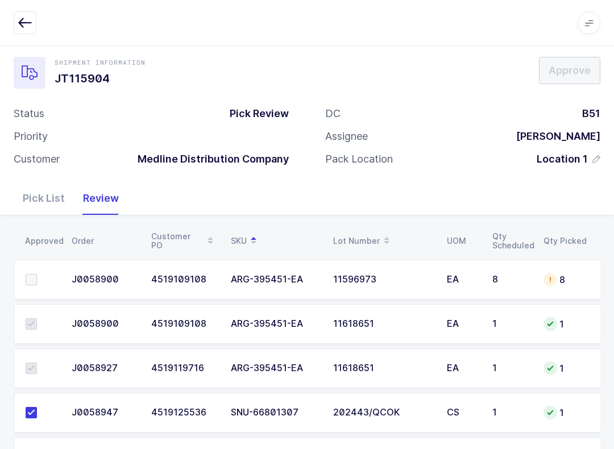
click at [37, 274] on input "checkbox" at bounding box center [37, 274] width 0 height 0
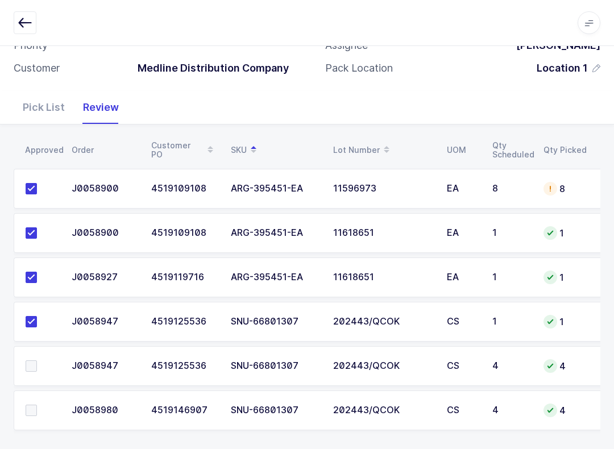
scroll to position [109, 0]
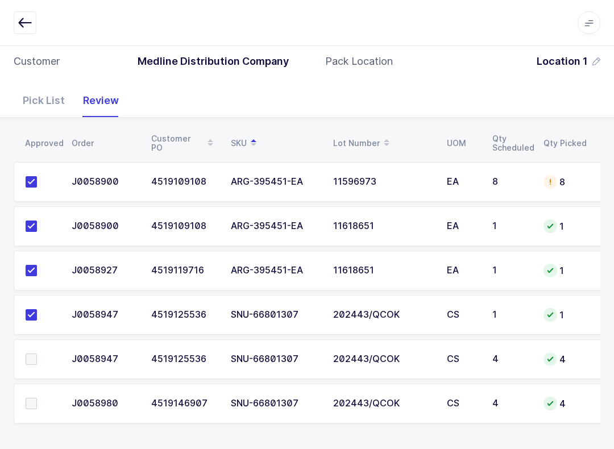
click at [31, 361] on span at bounding box center [31, 358] width 11 height 11
click at [37, 353] on input "checkbox" at bounding box center [37, 353] width 0 height 0
click at [37, 406] on label at bounding box center [42, 403] width 32 height 11
click at [37, 398] on input "checkbox" at bounding box center [37, 398] width 0 height 0
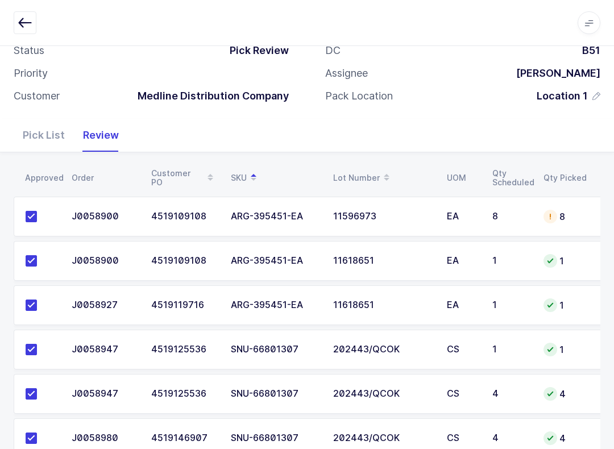
scroll to position [0, 0]
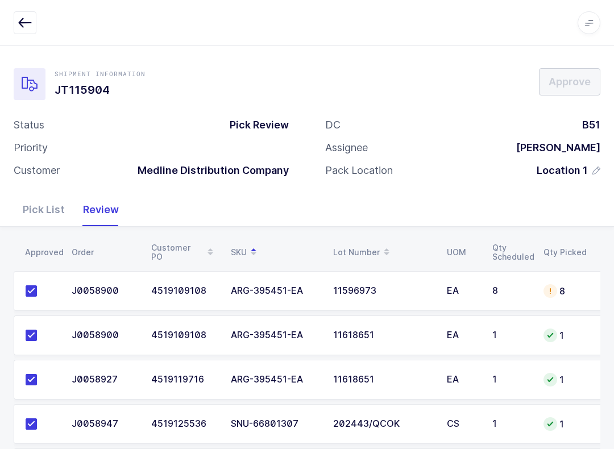
click at [57, 208] on div "Pick List" at bounding box center [44, 209] width 60 height 33
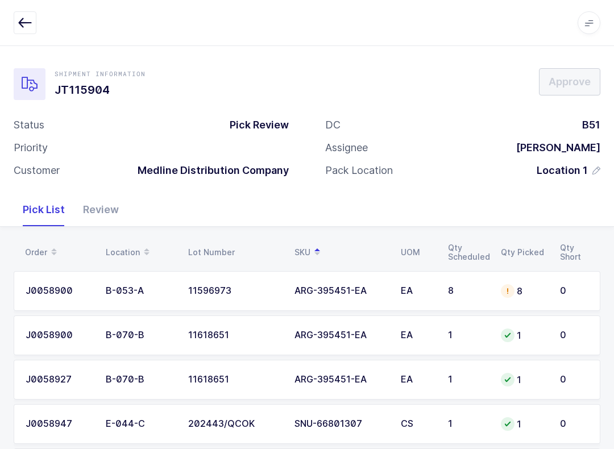
click at [519, 291] on div "8" at bounding box center [523, 291] width 45 height 14
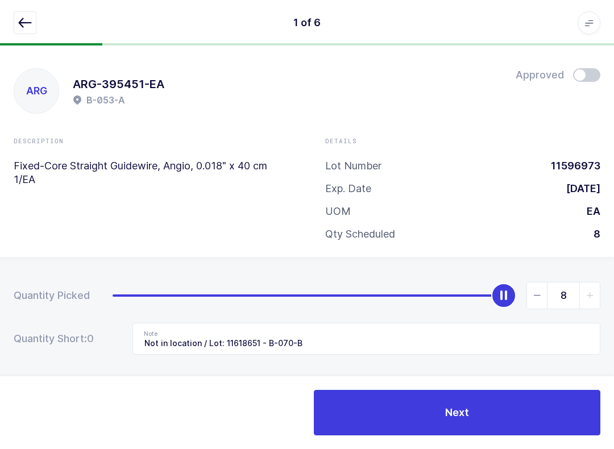
click at [29, 26] on icon "button" at bounding box center [25, 23] width 14 height 14
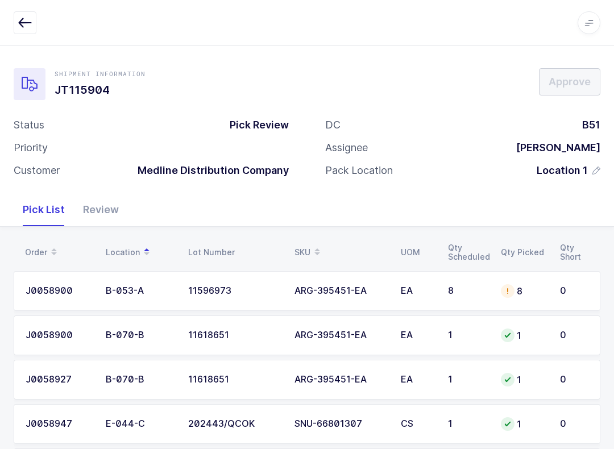
click at [65, 277] on td "J0058900" at bounding box center [56, 291] width 85 height 40
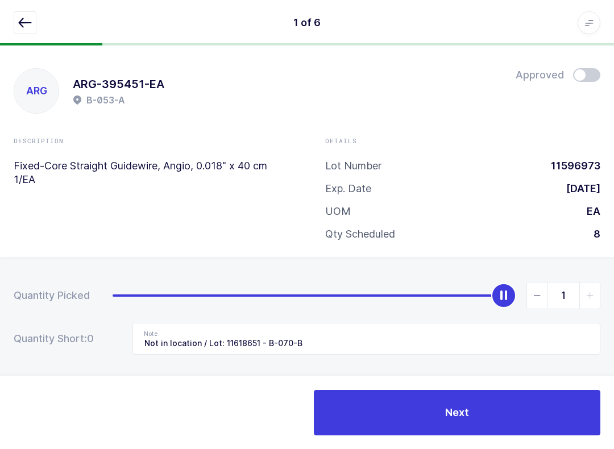
type input "0"
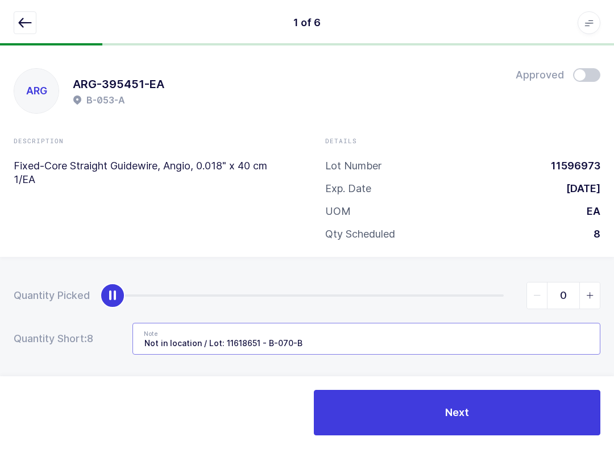
click at [356, 340] on input "Not in location / Lot: 11618651 - B-070-B" at bounding box center [366, 339] width 468 height 32
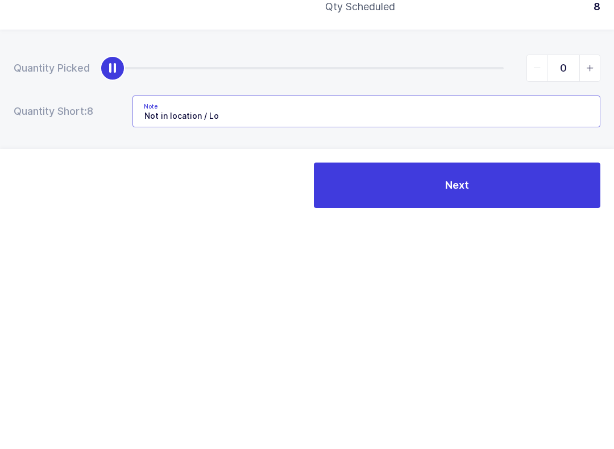
type input "Not in"
click at [527, 390] on button "Next" at bounding box center [457, 412] width 286 height 45
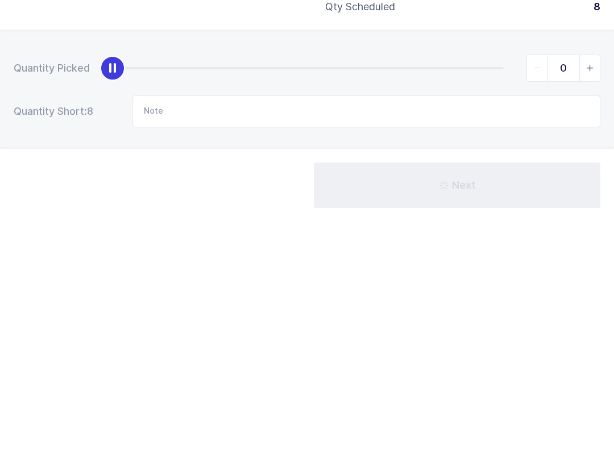
scroll to position [11, 0]
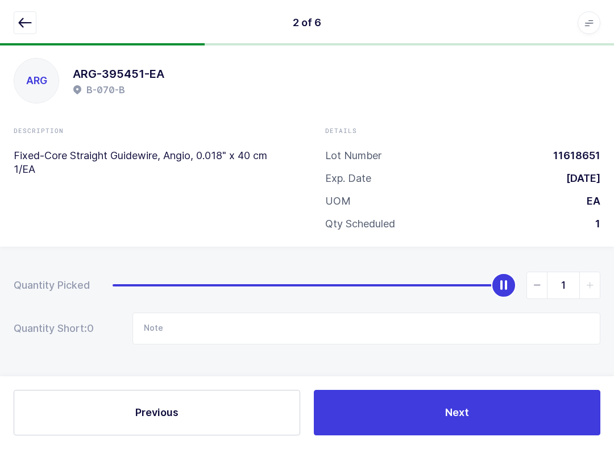
click at [487, 416] on button "Next" at bounding box center [457, 412] width 286 height 45
click at [461, 428] on button "Next" at bounding box center [457, 412] width 286 height 45
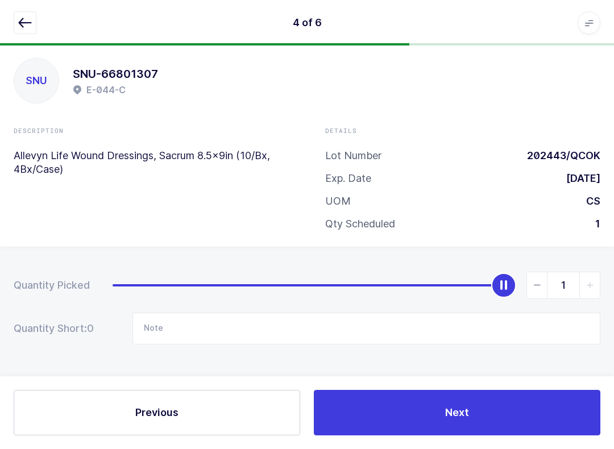
click at [451, 430] on button "Next" at bounding box center [457, 412] width 286 height 45
click at [452, 428] on button "Next" at bounding box center [457, 412] width 286 height 45
click at [469, 420] on button "Save" at bounding box center [457, 412] width 286 height 45
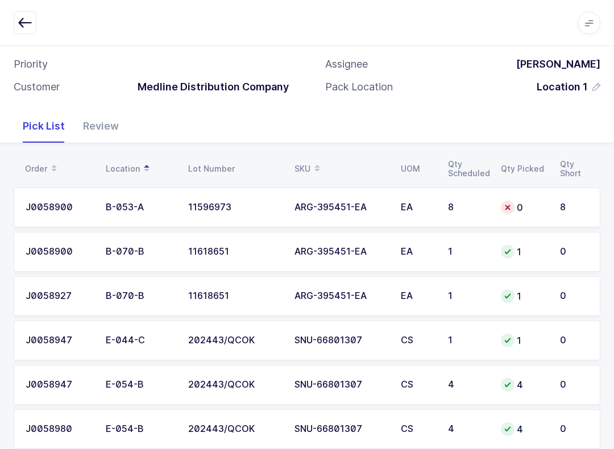
scroll to position [109, 0]
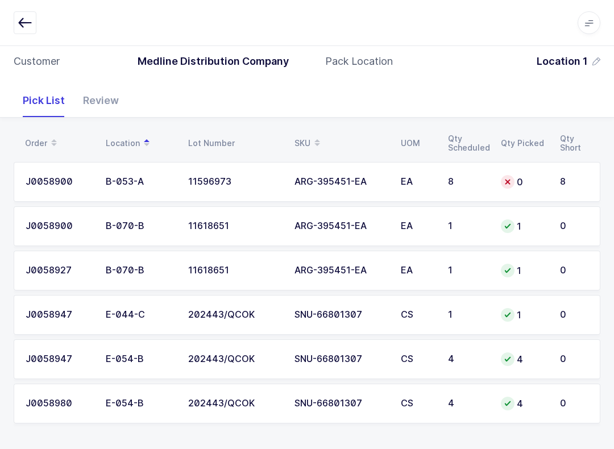
click at [23, 27] on icon "button" at bounding box center [25, 23] width 14 height 14
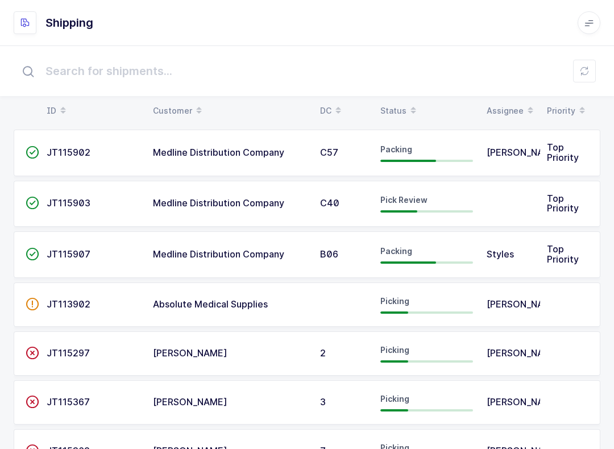
click at [398, 110] on div "Status" at bounding box center [426, 110] width 93 height 19
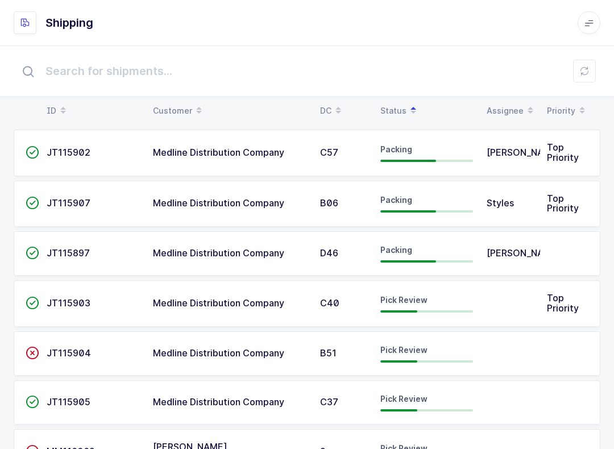
click at [583, 65] on button at bounding box center [584, 71] width 23 height 23
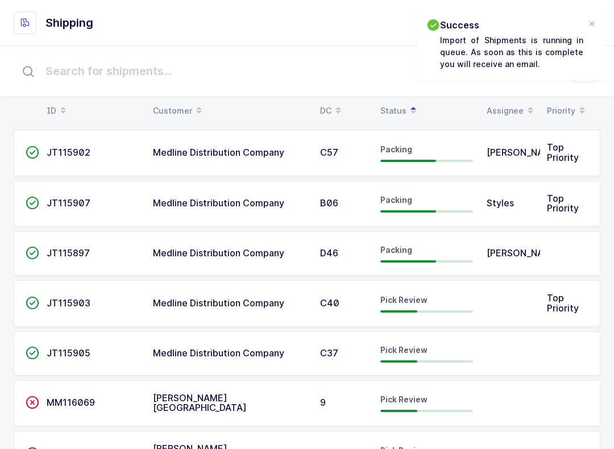
click at [406, 109] on span at bounding box center [413, 110] width 14 height 19
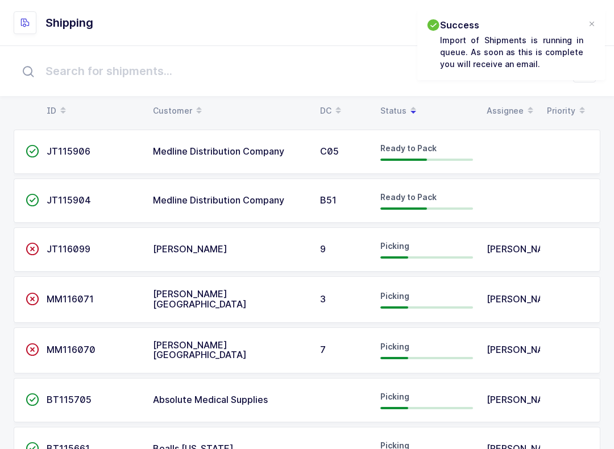
click at [406, 113] on span at bounding box center [413, 110] width 14 height 19
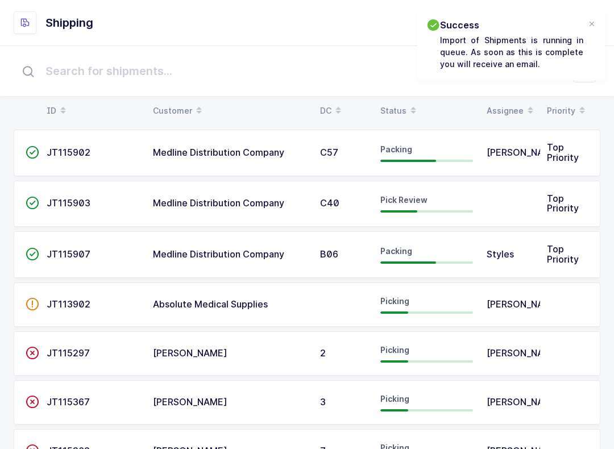
click at [402, 113] on div "Status" at bounding box center [426, 110] width 93 height 19
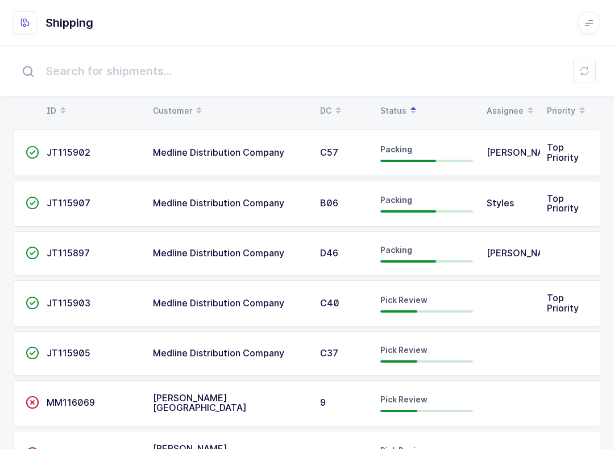
click at [489, 307] on td at bounding box center [510, 303] width 60 height 47
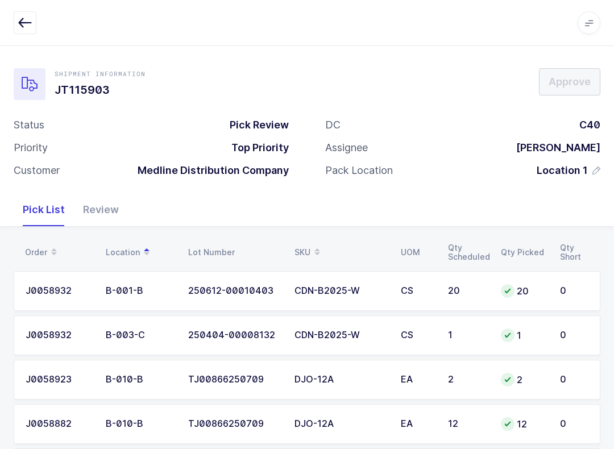
click at [28, 29] on icon "button" at bounding box center [25, 23] width 14 height 14
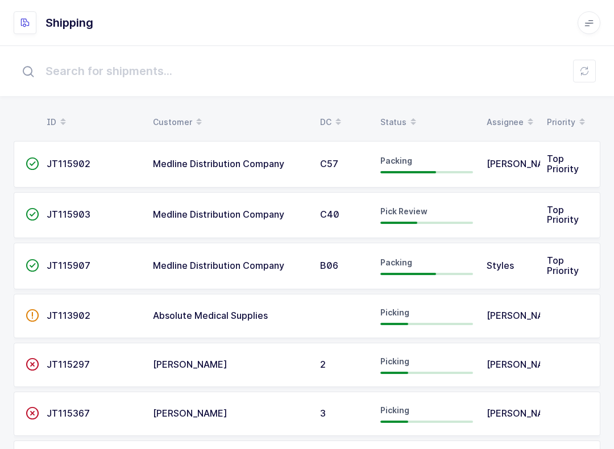
click at [399, 114] on div "Status" at bounding box center [426, 121] width 93 height 19
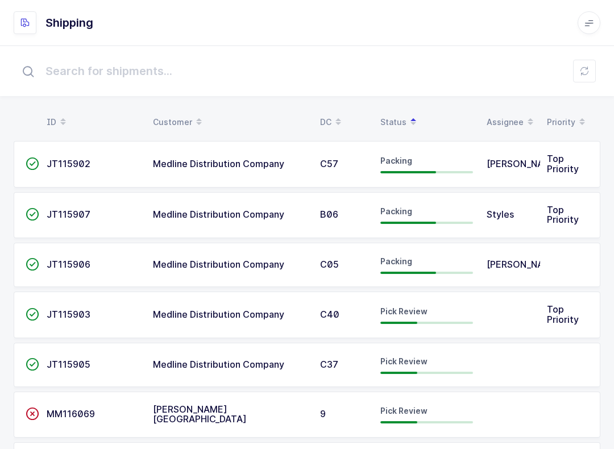
click at [514, 356] on td at bounding box center [510, 365] width 60 height 44
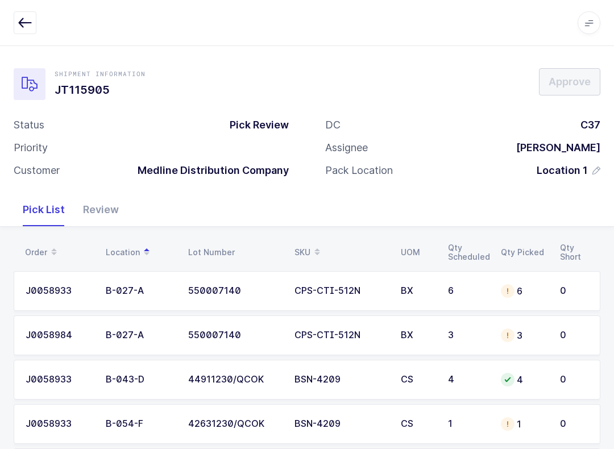
click at [35, 27] on button "button" at bounding box center [25, 22] width 23 height 23
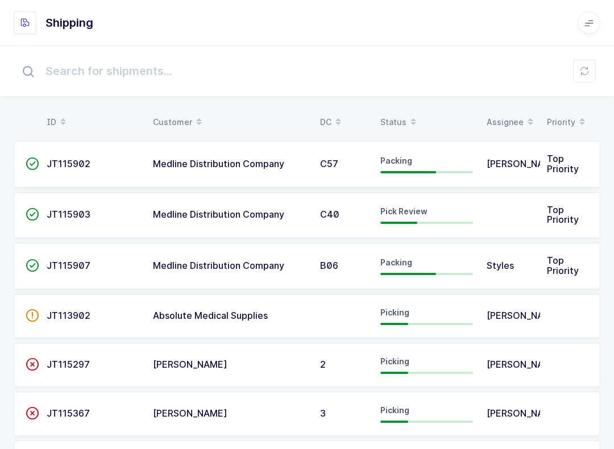
click at [411, 127] on icon at bounding box center [413, 125] width 6 height 6
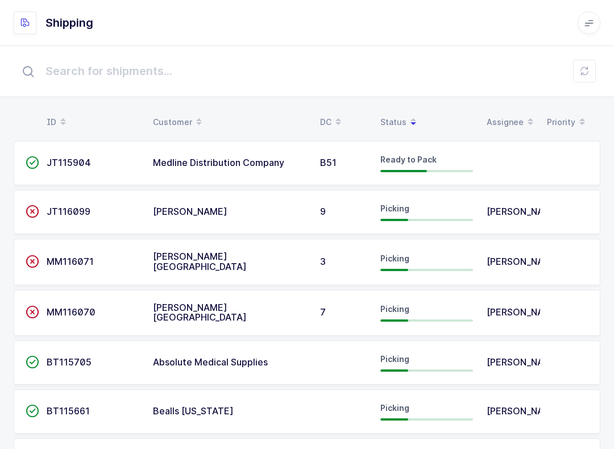
click at [410, 122] on icon at bounding box center [413, 125] width 6 height 6
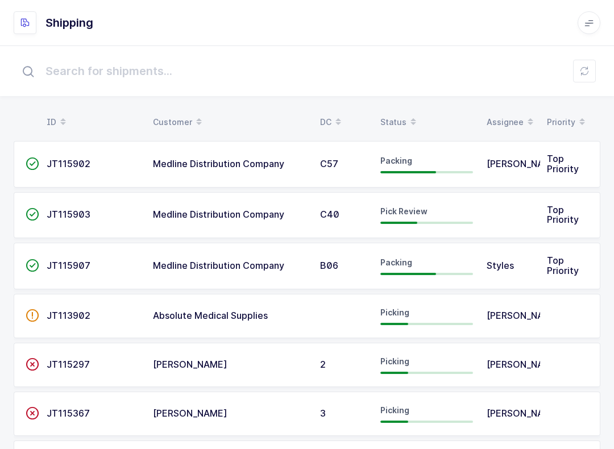
click at [401, 118] on div "Status" at bounding box center [426, 121] width 93 height 19
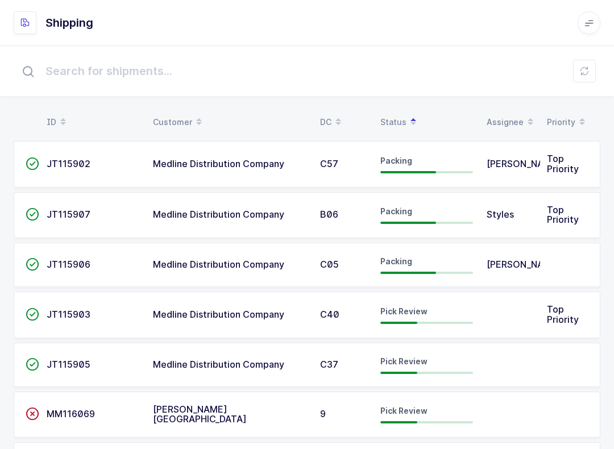
click at [438, 360] on div "Pick Review" at bounding box center [426, 365] width 93 height 18
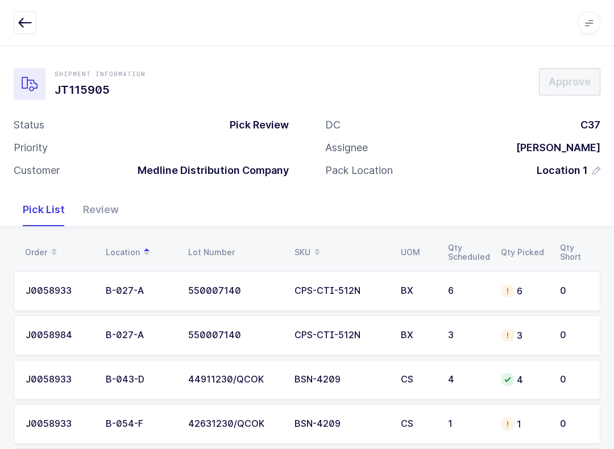
click at [105, 204] on div "Review" at bounding box center [101, 209] width 54 height 33
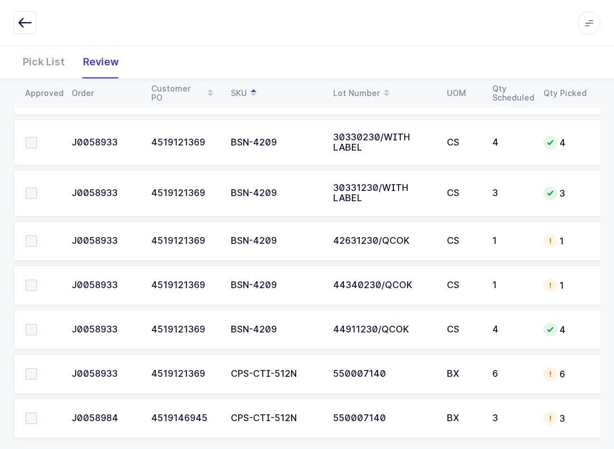
scroll to position [253, 0]
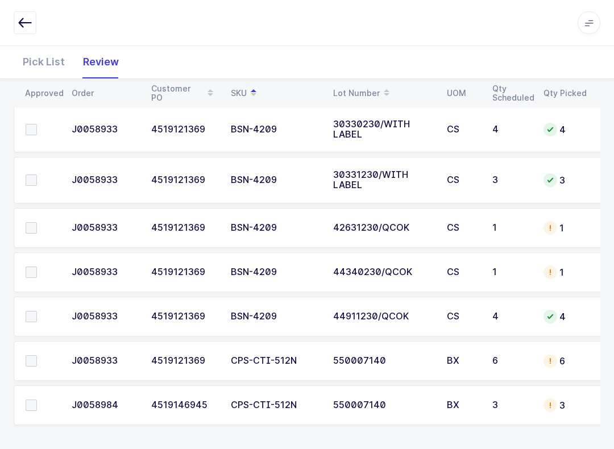
click at [39, 401] on label at bounding box center [42, 404] width 32 height 11
click at [37, 399] on input "checkbox" at bounding box center [37, 399] width 0 height 0
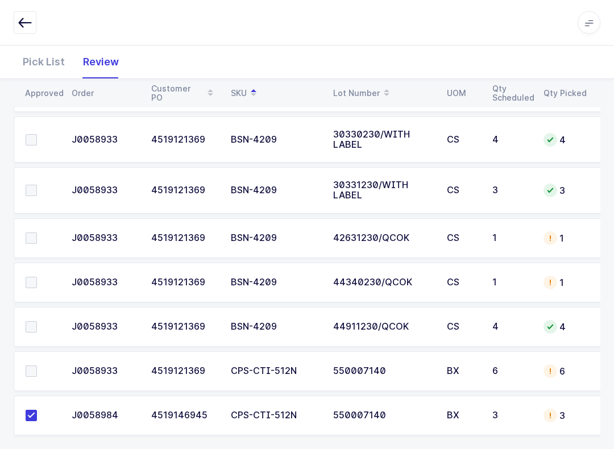
scroll to position [231, 0]
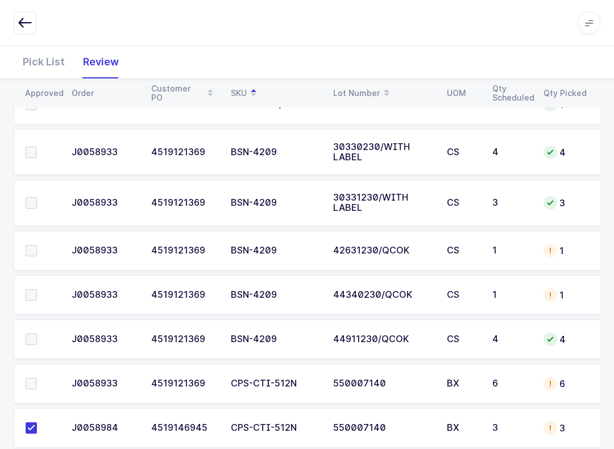
click at [37, 147] on label at bounding box center [42, 152] width 32 height 11
click at [37, 147] on input "checkbox" at bounding box center [37, 147] width 0 height 0
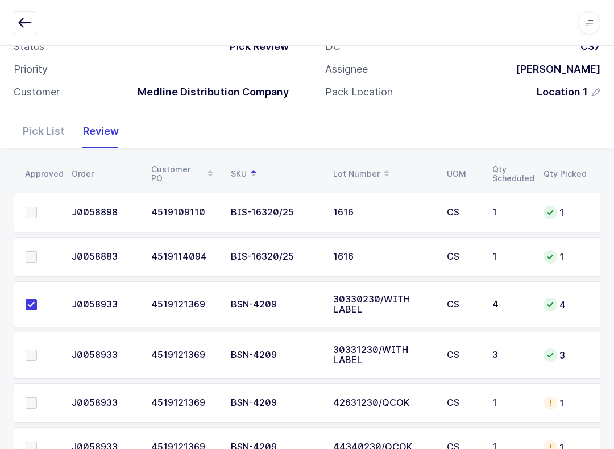
scroll to position [71, 0]
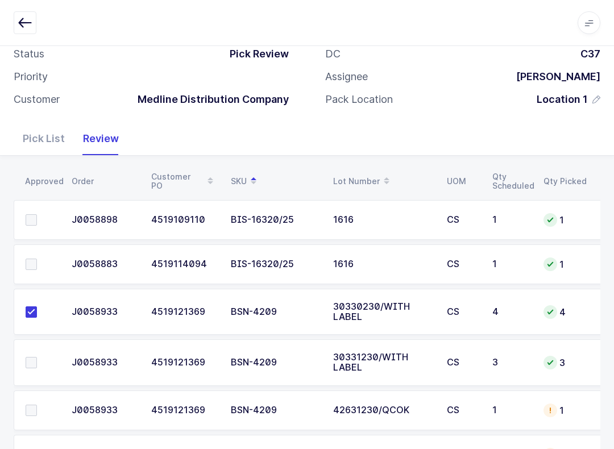
click at [37, 214] on label at bounding box center [42, 219] width 32 height 11
click at [37, 214] on input "checkbox" at bounding box center [37, 214] width 0 height 0
click at [38, 259] on label at bounding box center [42, 264] width 32 height 11
click at [37, 259] on input "checkbox" at bounding box center [37, 259] width 0 height 0
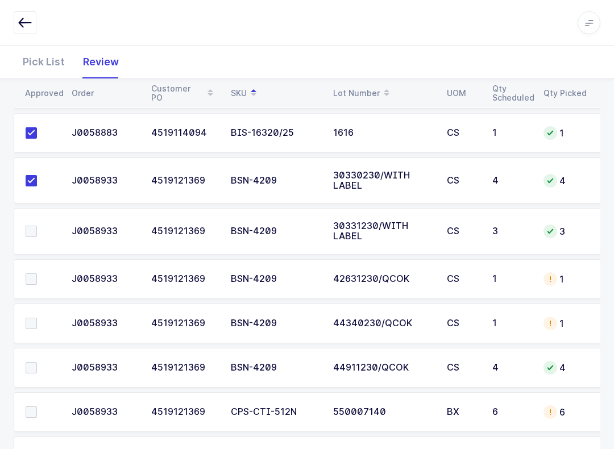
scroll to position [215, 0]
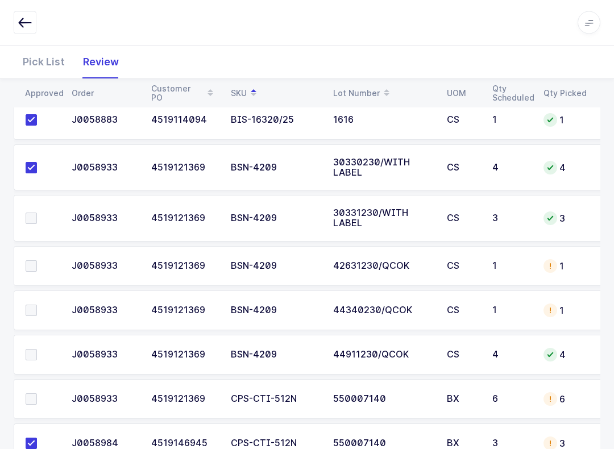
click at [31, 226] on td at bounding box center [39, 218] width 51 height 47
click at [36, 215] on span at bounding box center [31, 218] width 11 height 11
click at [37, 213] on input "checkbox" at bounding box center [37, 213] width 0 height 0
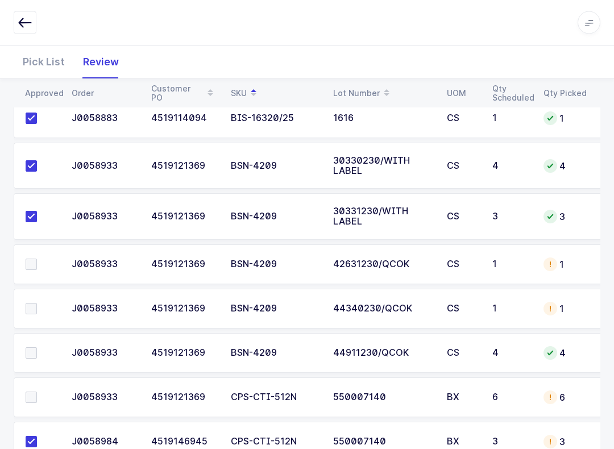
scroll to position [217, 0]
click at [31, 391] on span at bounding box center [31, 396] width 11 height 11
click at [37, 391] on input "checkbox" at bounding box center [37, 391] width 0 height 0
click at [28, 259] on span at bounding box center [31, 264] width 11 height 11
click at [37, 259] on input "checkbox" at bounding box center [37, 259] width 0 height 0
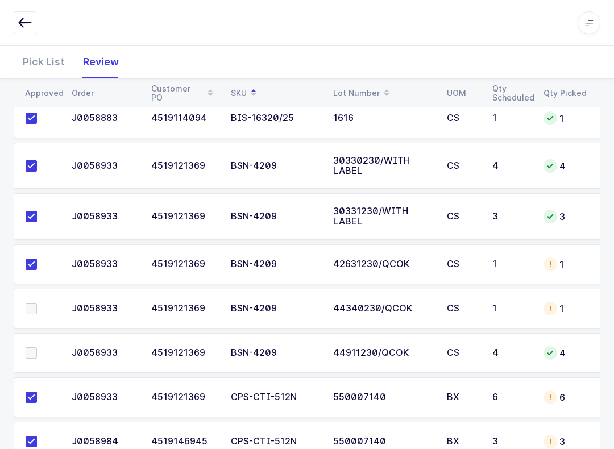
click at [34, 348] on span at bounding box center [31, 352] width 11 height 11
click at [37, 347] on input "checkbox" at bounding box center [37, 347] width 0 height 0
click at [22, 303] on td at bounding box center [39, 309] width 51 height 40
click at [29, 309] on span at bounding box center [31, 308] width 11 height 11
click at [37, 303] on input "checkbox" at bounding box center [37, 303] width 0 height 0
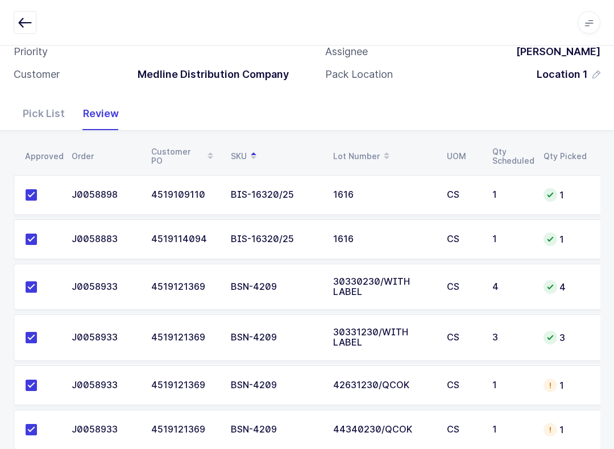
scroll to position [0, 0]
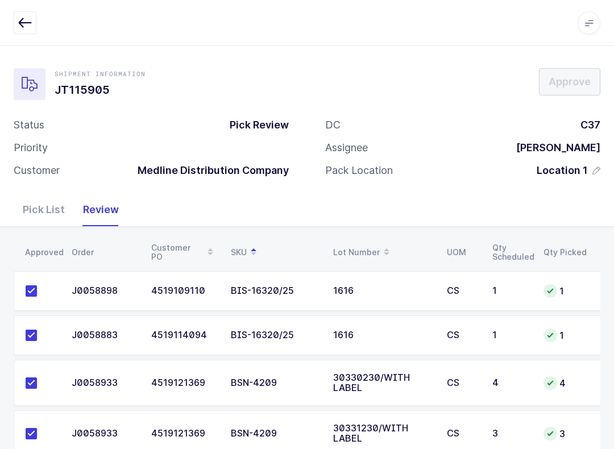
click at [20, 20] on icon "button" at bounding box center [25, 23] width 14 height 14
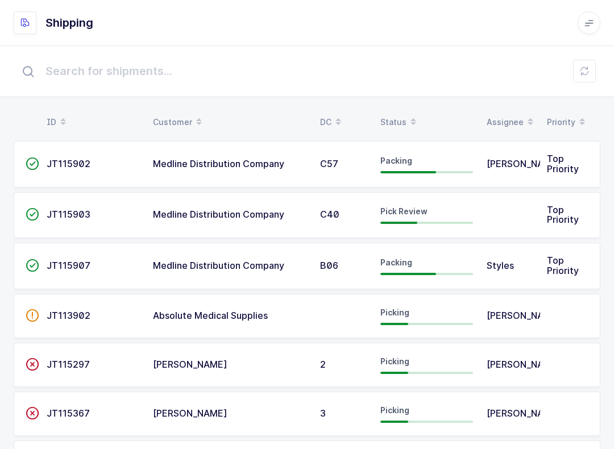
click at [406, 114] on span at bounding box center [413, 121] width 14 height 19
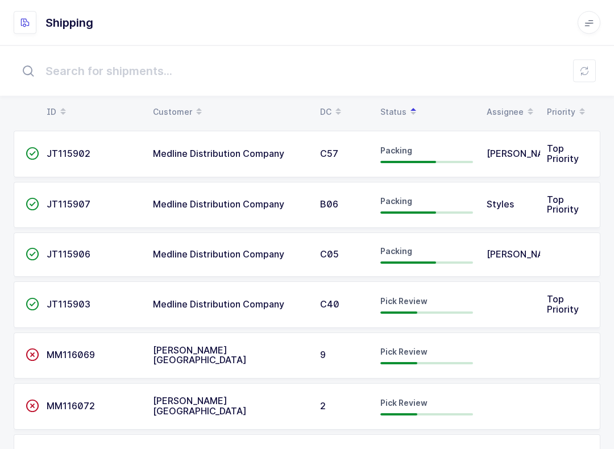
scroll to position [2, 0]
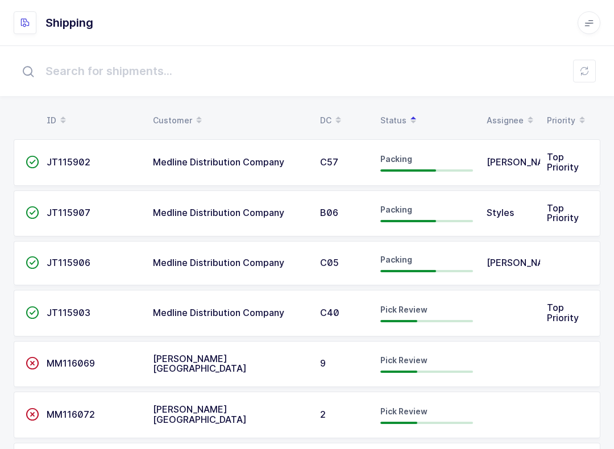
click at [571, 85] on input "text" at bounding box center [307, 71] width 586 height 36
click at [582, 77] on button at bounding box center [584, 71] width 23 height 23
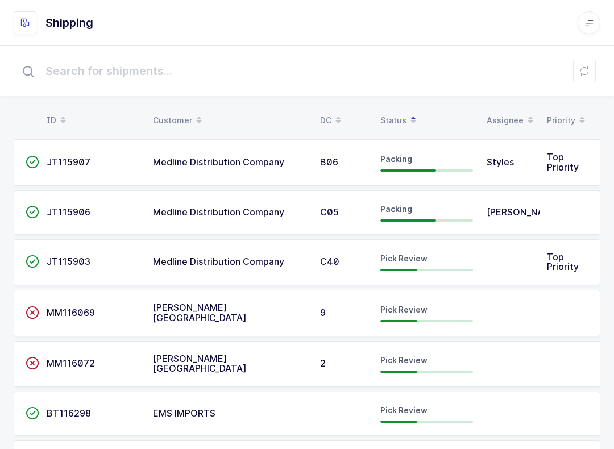
click at [419, 260] on span "Pick Review" at bounding box center [403, 258] width 47 height 10
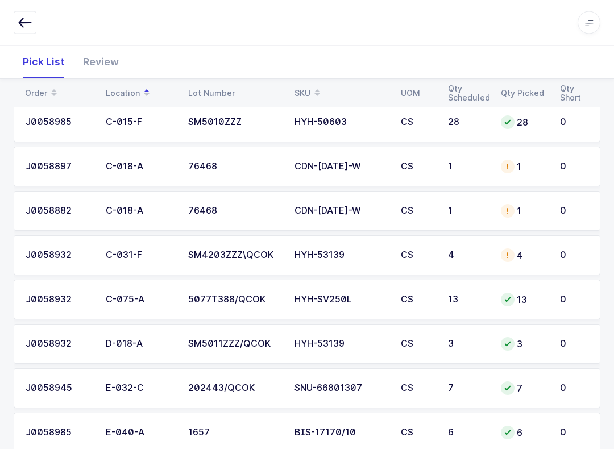
scroll to position [885, 0]
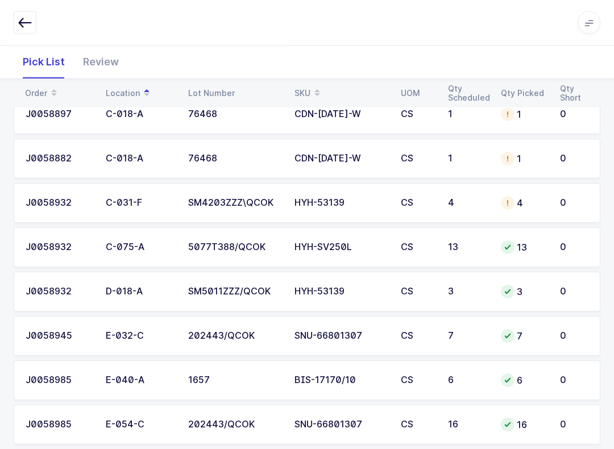
click at [109, 65] on div "Review" at bounding box center [101, 61] width 54 height 33
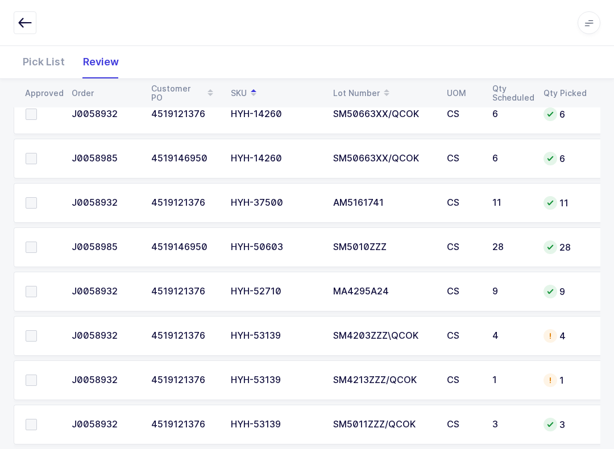
click at [34, 334] on span at bounding box center [31, 335] width 11 height 11
click at [37, 330] on input "checkbox" at bounding box center [37, 330] width 0 height 0
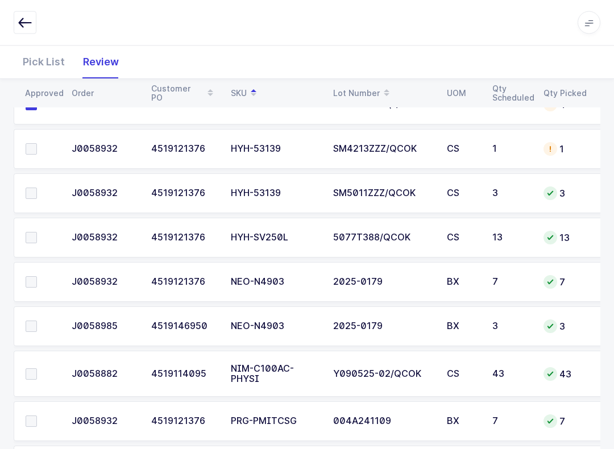
scroll to position [1128, 0]
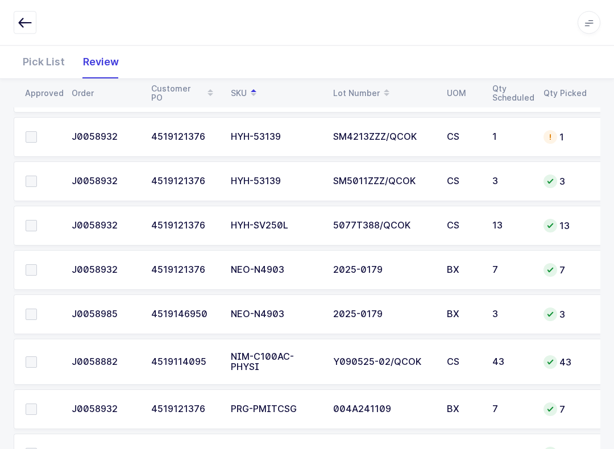
click at [29, 220] on span at bounding box center [31, 225] width 11 height 11
click at [37, 220] on input "checkbox" at bounding box center [37, 220] width 0 height 0
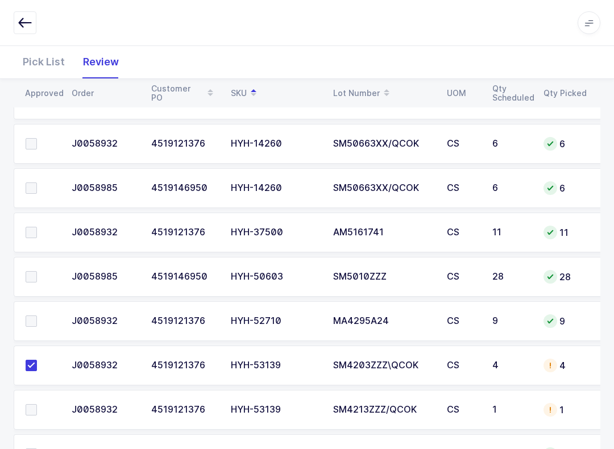
scroll to position [845, 0]
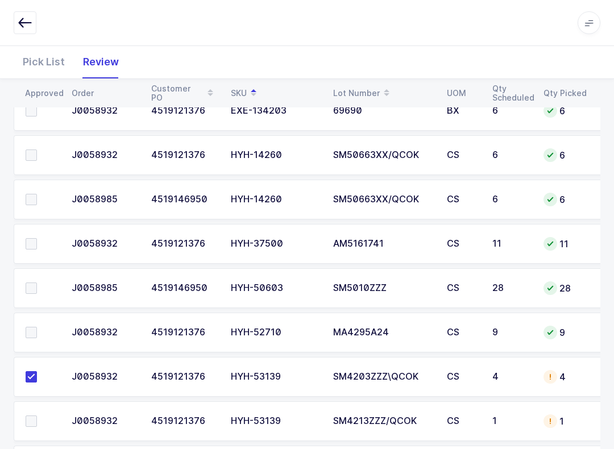
click at [36, 286] on span at bounding box center [31, 287] width 11 height 11
click at [37, 282] on input "checkbox" at bounding box center [37, 282] width 0 height 0
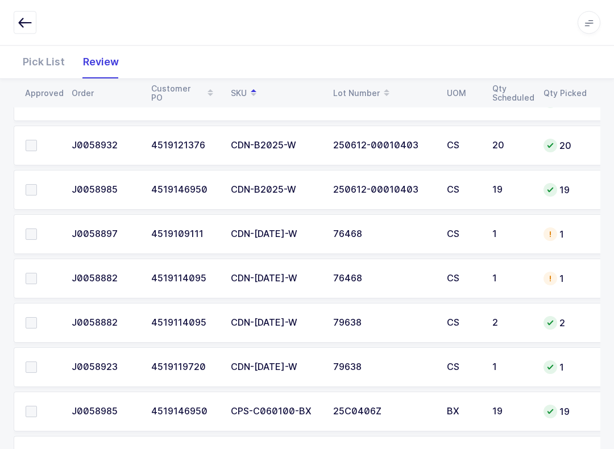
scroll to position [210, 0]
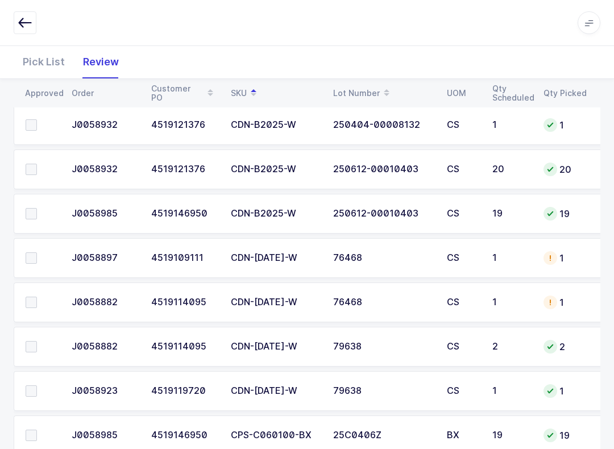
click at [31, 347] on span at bounding box center [31, 346] width 11 height 11
click at [37, 341] on input "checkbox" at bounding box center [37, 341] width 0 height 0
click at [49, 387] on label at bounding box center [42, 390] width 32 height 11
click at [37, 385] on input "checkbox" at bounding box center [37, 385] width 0 height 0
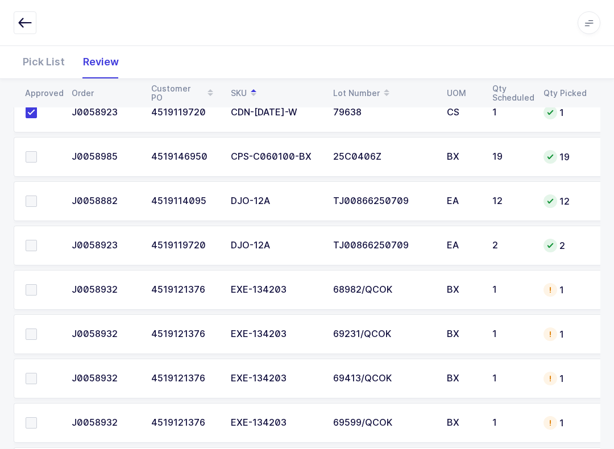
scroll to position [480, 0]
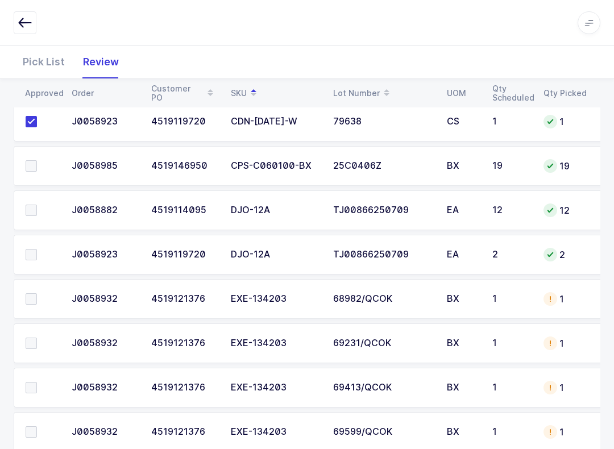
click at [34, 251] on span at bounding box center [31, 254] width 11 height 11
click at [37, 249] on input "checkbox" at bounding box center [37, 249] width 0 height 0
click at [32, 212] on span at bounding box center [31, 210] width 11 height 11
click at [37, 205] on input "checkbox" at bounding box center [37, 205] width 0 height 0
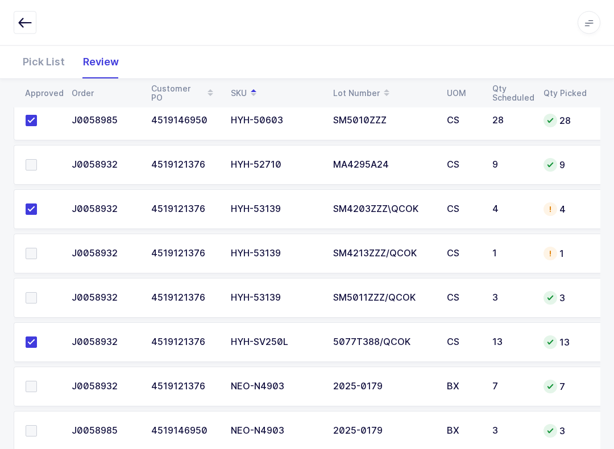
scroll to position [1002, 0]
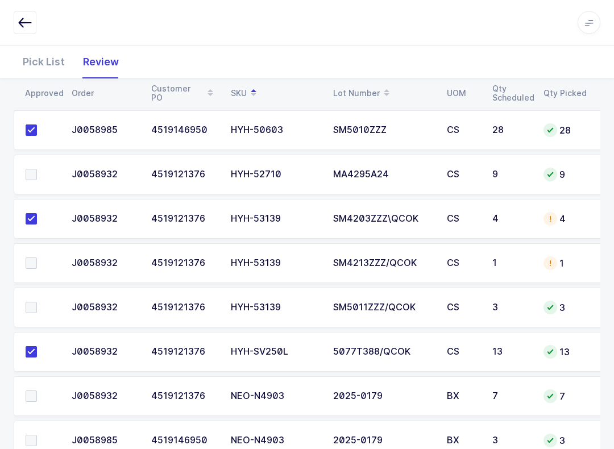
click at [44, 169] on label at bounding box center [42, 174] width 32 height 11
click at [37, 169] on input "checkbox" at bounding box center [37, 169] width 0 height 0
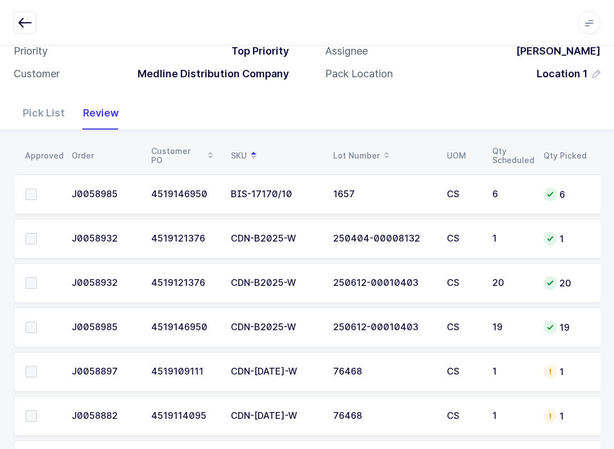
scroll to position [95, 0]
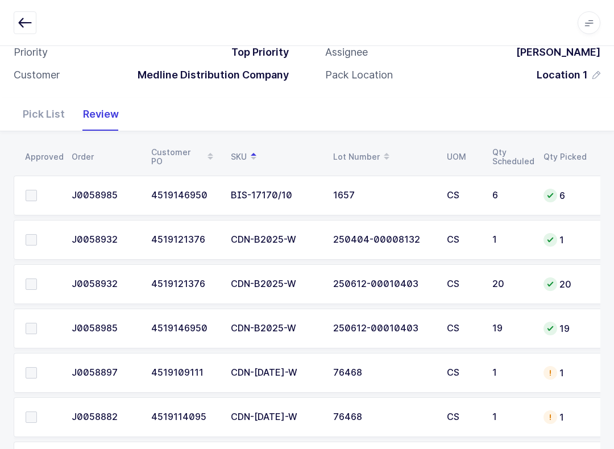
click at [39, 282] on label at bounding box center [42, 283] width 32 height 11
click at [37, 278] on input "checkbox" at bounding box center [37, 278] width 0 height 0
click at [40, 330] on label at bounding box center [42, 328] width 32 height 11
click at [37, 323] on input "checkbox" at bounding box center [37, 323] width 0 height 0
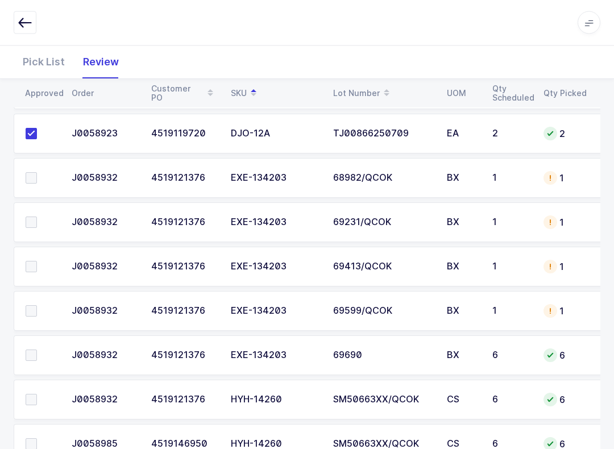
scroll to position [0, 0]
click at [26, 352] on span at bounding box center [31, 355] width 11 height 11
click at [37, 350] on input "checkbox" at bounding box center [37, 350] width 0 height 0
click at [28, 305] on span at bounding box center [31, 310] width 11 height 11
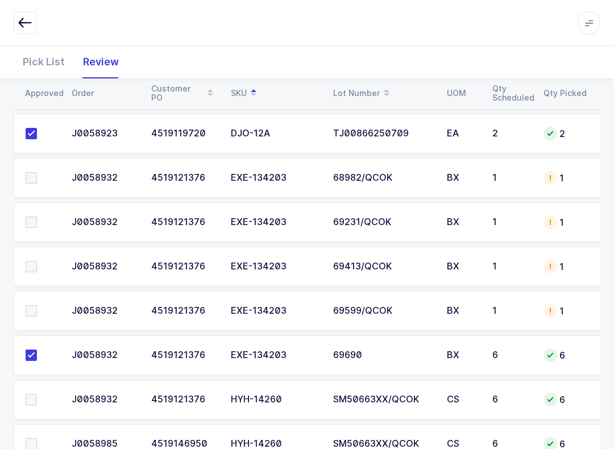
click at [37, 305] on input "checkbox" at bounding box center [37, 305] width 0 height 0
click at [43, 261] on label at bounding box center [42, 266] width 32 height 11
click at [37, 261] on input "checkbox" at bounding box center [37, 261] width 0 height 0
click at [42, 222] on label at bounding box center [42, 221] width 32 height 11
click at [37, 216] on input "checkbox" at bounding box center [37, 216] width 0 height 0
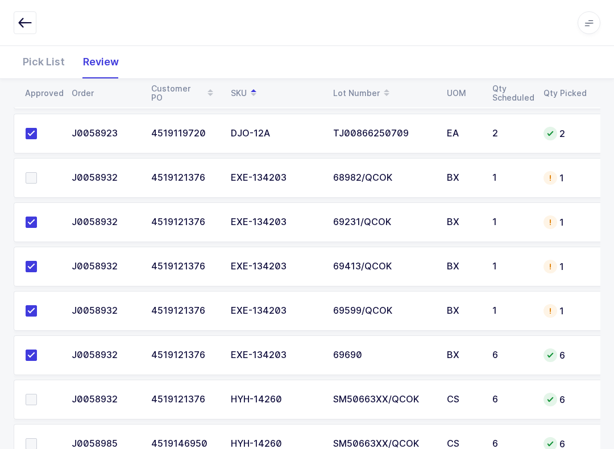
click at [42, 178] on label at bounding box center [42, 177] width 32 height 11
click at [37, 172] on input "checkbox" at bounding box center [37, 172] width 0 height 0
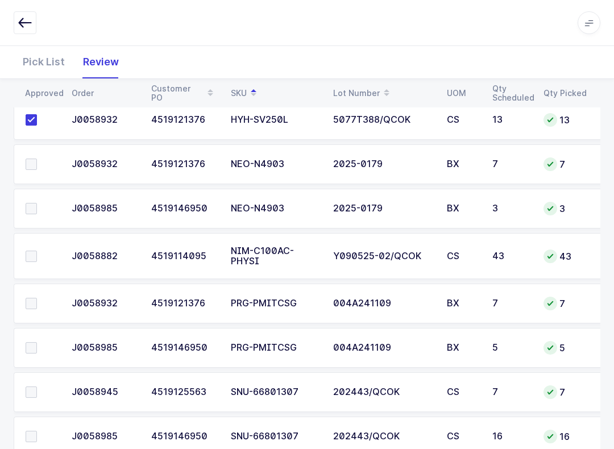
scroll to position [1267, 0]
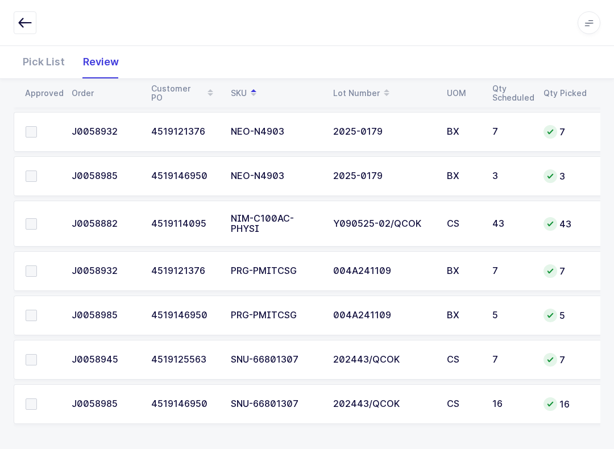
click at [39, 318] on label at bounding box center [42, 315] width 32 height 11
click at [37, 310] on input "checkbox" at bounding box center [37, 310] width 0 height 0
click at [43, 265] on label at bounding box center [42, 270] width 32 height 11
click at [37, 265] on input "checkbox" at bounding box center [37, 265] width 0 height 0
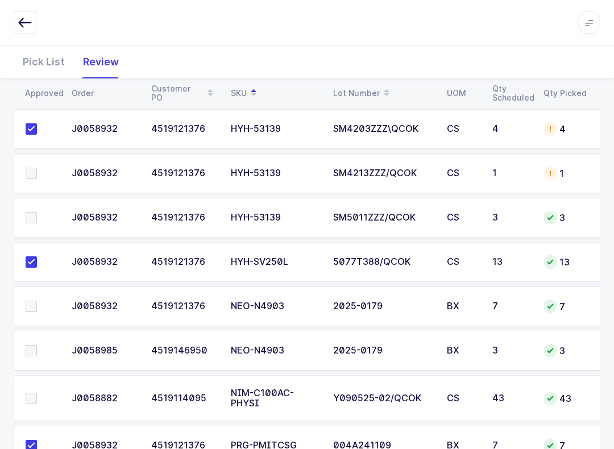
scroll to position [1049, 0]
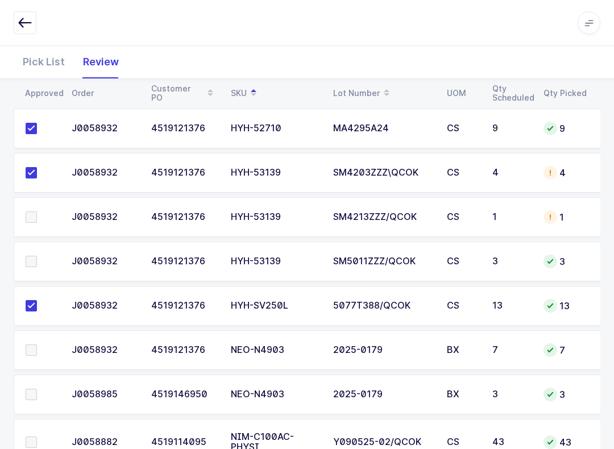
click at [30, 211] on span at bounding box center [31, 216] width 11 height 11
click at [37, 211] on input "checkbox" at bounding box center [37, 211] width 0 height 0
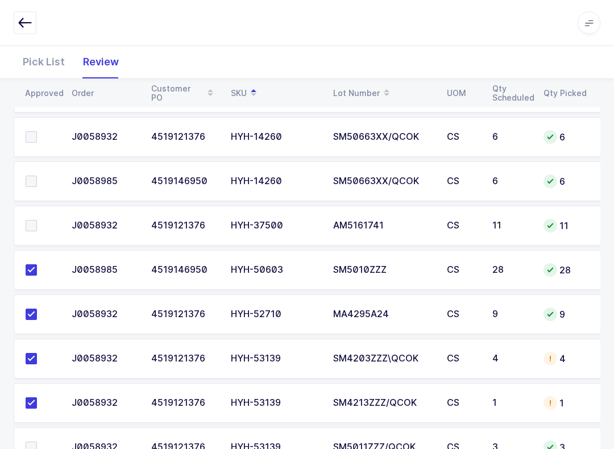
scroll to position [857, 0]
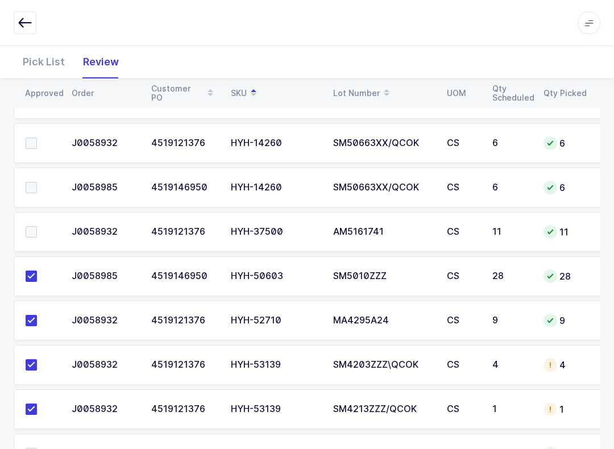
click at [43, 231] on label at bounding box center [42, 231] width 32 height 11
click at [37, 226] on input "checkbox" at bounding box center [37, 226] width 0 height 0
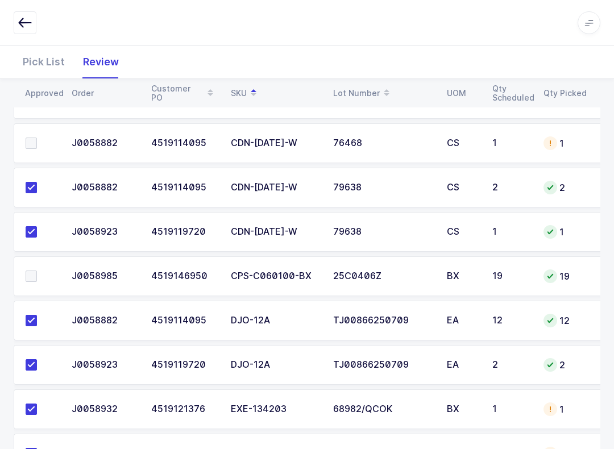
scroll to position [432, 0]
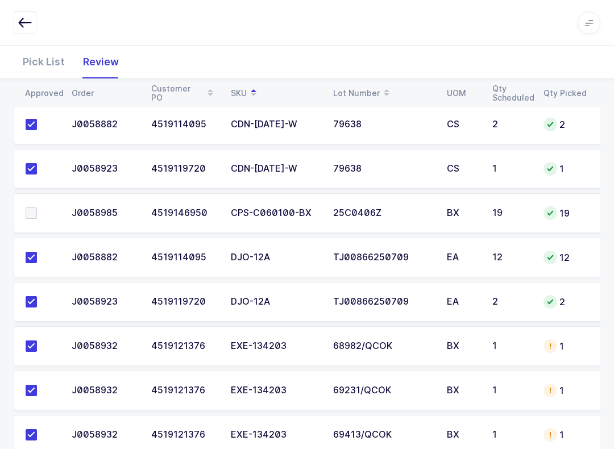
click at [42, 211] on label at bounding box center [42, 212] width 32 height 11
click at [37, 207] on input "checkbox" at bounding box center [37, 207] width 0 height 0
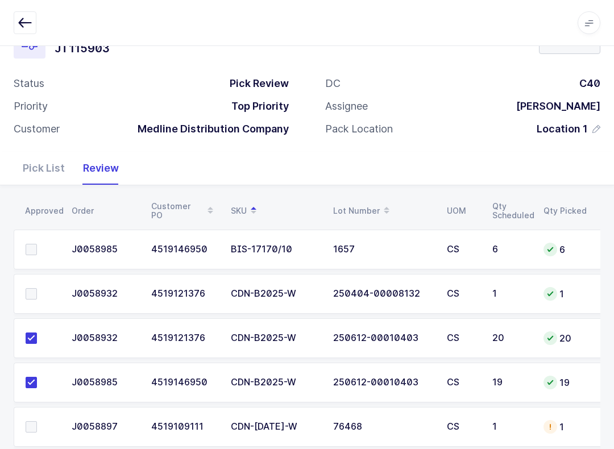
scroll to position [29, 0]
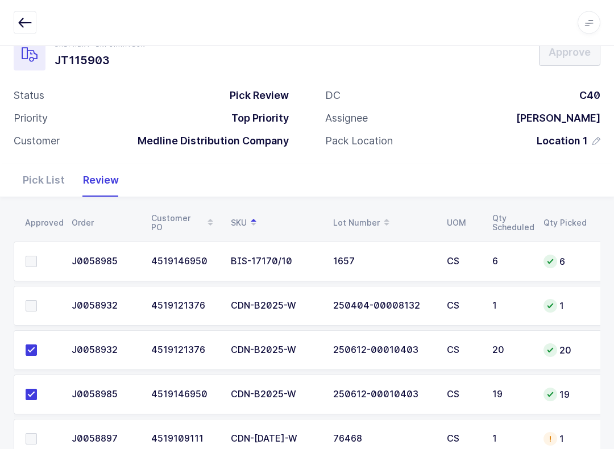
click at [30, 301] on span at bounding box center [31, 306] width 11 height 11
click at [37, 301] on input "checkbox" at bounding box center [37, 301] width 0 height 0
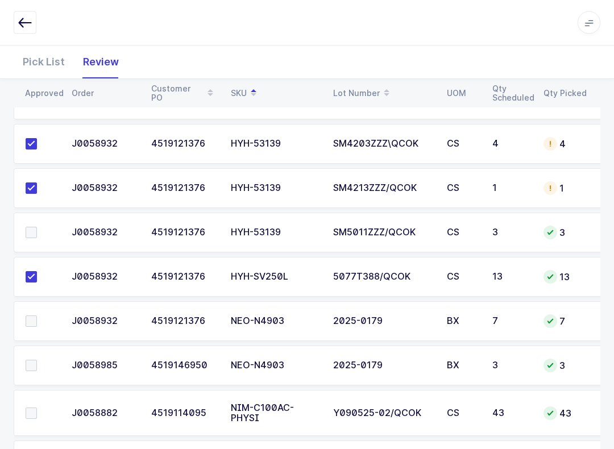
scroll to position [1108, 0]
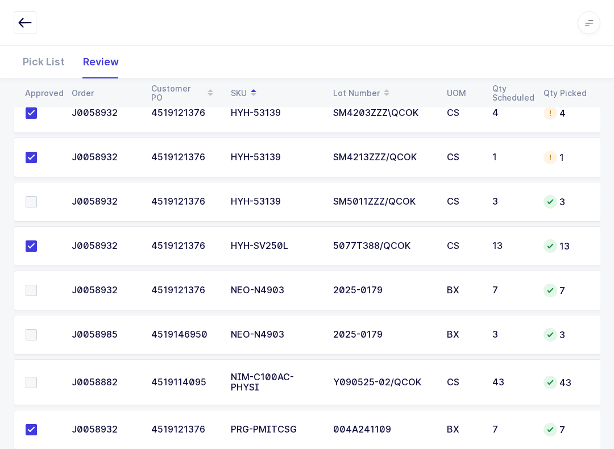
click at [29, 203] on span at bounding box center [31, 201] width 11 height 11
click at [37, 196] on input "checkbox" at bounding box center [37, 196] width 0 height 0
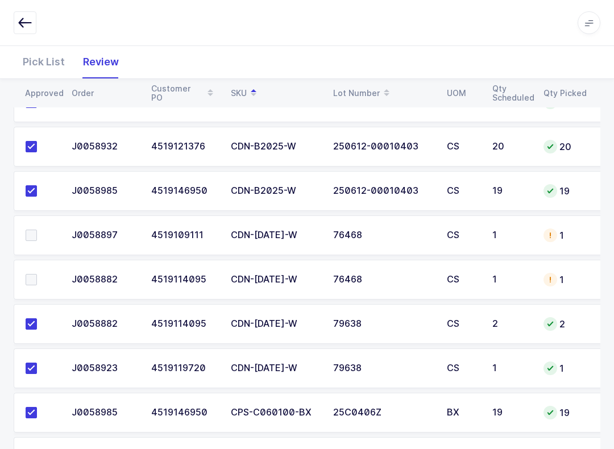
scroll to position [232, 0]
click at [35, 225] on td at bounding box center [39, 236] width 51 height 40
click at [28, 236] on span at bounding box center [31, 235] width 11 height 11
click at [37, 230] on input "checkbox" at bounding box center [37, 230] width 0 height 0
click at [32, 274] on span at bounding box center [31, 279] width 11 height 11
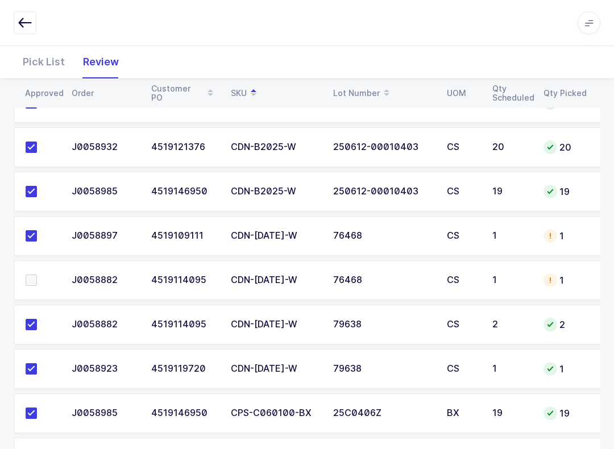
click at [37, 274] on input "checkbox" at bounding box center [37, 274] width 0 height 0
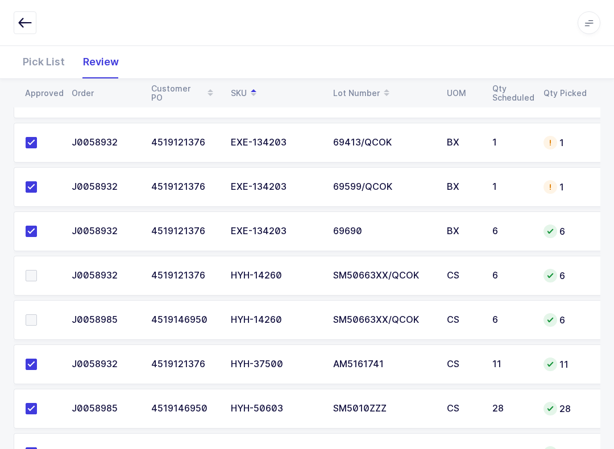
scroll to position [788, 0]
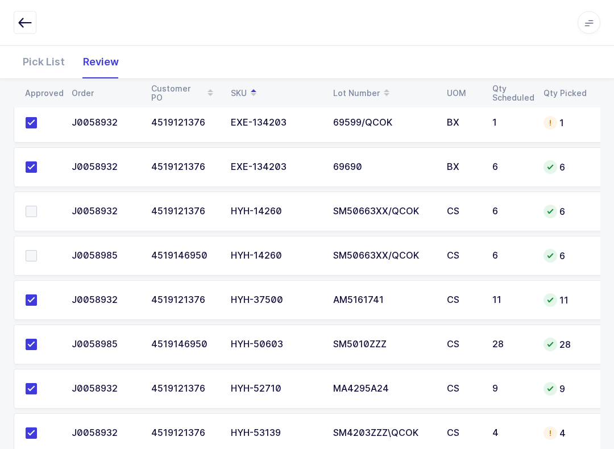
click at [27, 210] on span at bounding box center [31, 211] width 11 height 11
click at [37, 206] on input "checkbox" at bounding box center [37, 206] width 0 height 0
click at [27, 254] on span at bounding box center [31, 255] width 11 height 11
click at [37, 250] on input "checkbox" at bounding box center [37, 250] width 0 height 0
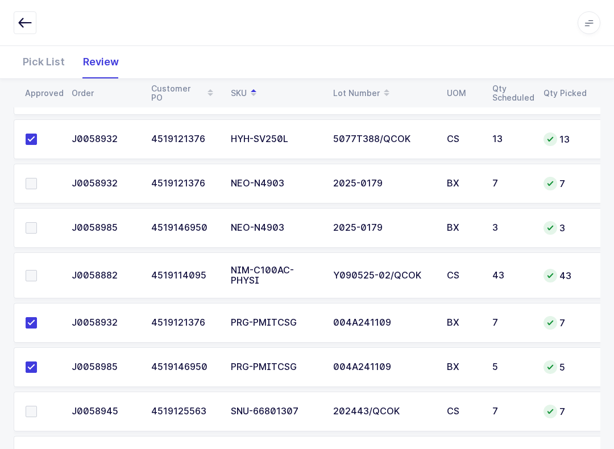
scroll to position [1246, 0]
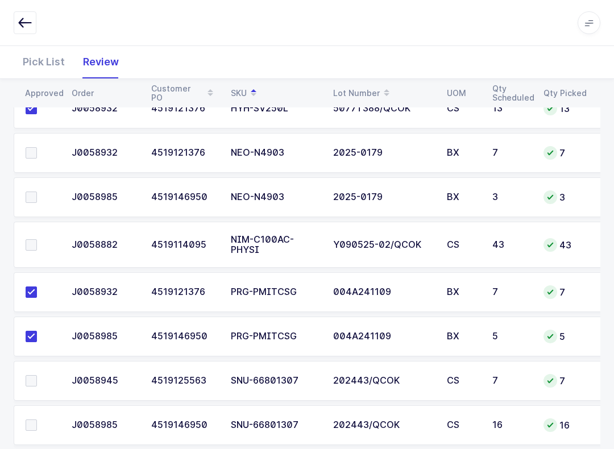
click at [36, 239] on span at bounding box center [31, 244] width 11 height 11
click at [37, 239] on input "checkbox" at bounding box center [37, 239] width 0 height 0
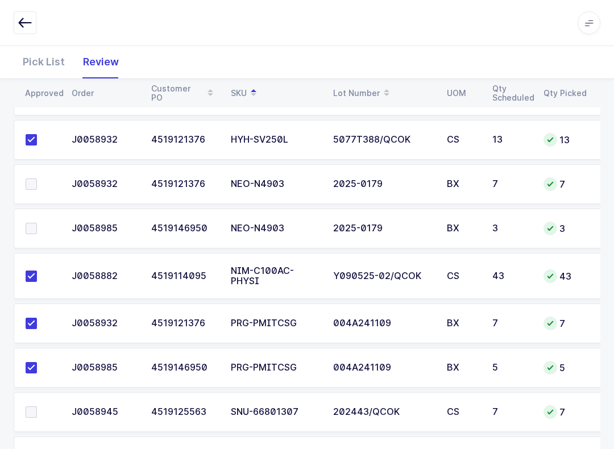
scroll to position [1214, 0]
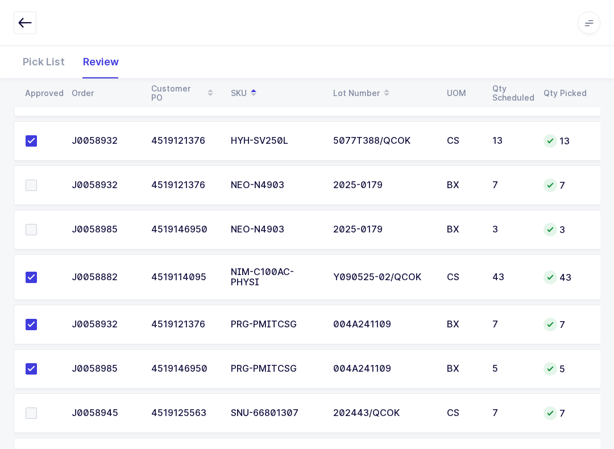
click at [34, 224] on span at bounding box center [31, 229] width 11 height 11
click at [37, 224] on input "checkbox" at bounding box center [37, 224] width 0 height 0
click at [43, 180] on label at bounding box center [42, 185] width 32 height 11
click at [37, 180] on input "checkbox" at bounding box center [37, 180] width 0 height 0
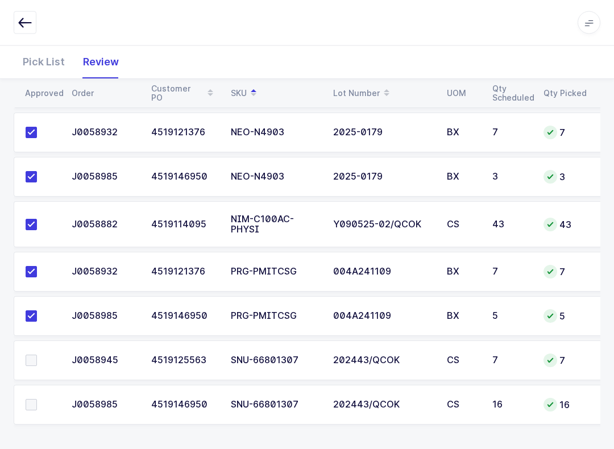
scroll to position [1267, 0]
click at [31, 360] on span at bounding box center [31, 359] width 11 height 11
click at [37, 354] on input "checkbox" at bounding box center [37, 354] width 0 height 0
click at [28, 399] on span at bounding box center [31, 403] width 11 height 11
click at [37, 398] on input "checkbox" at bounding box center [37, 398] width 0 height 0
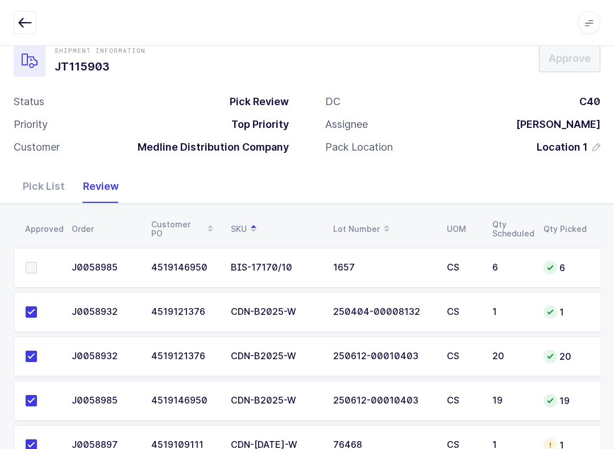
scroll to position [0, 0]
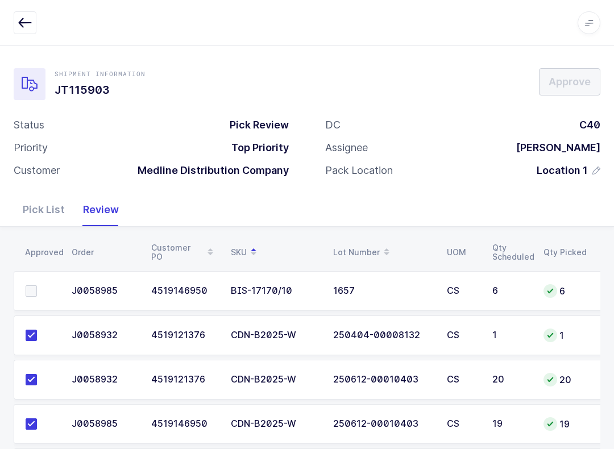
click at [32, 288] on span at bounding box center [31, 290] width 11 height 11
click at [37, 285] on input "checkbox" at bounding box center [37, 285] width 0 height 0
click at [27, 16] on icon "button" at bounding box center [25, 23] width 14 height 14
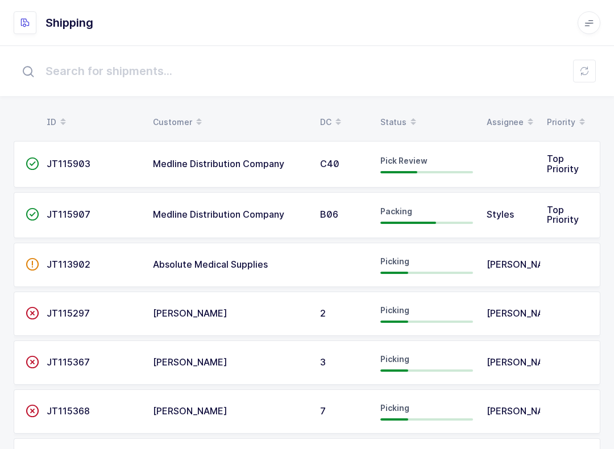
click at [414, 116] on icon at bounding box center [413, 118] width 6 height 6
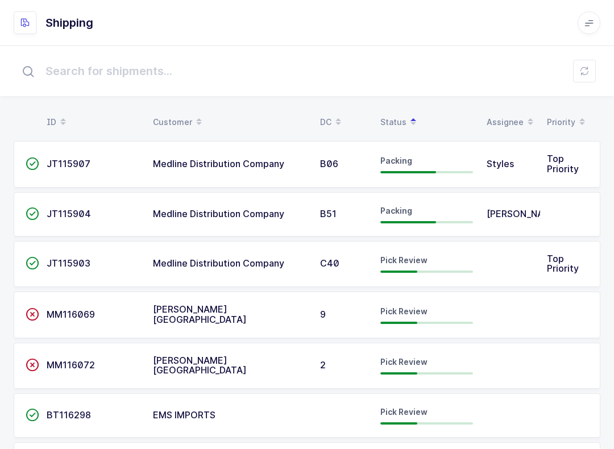
click at [583, 69] on icon at bounding box center [584, 70] width 9 height 9
click at [429, 278] on td "Pick Review" at bounding box center [426, 264] width 106 height 47
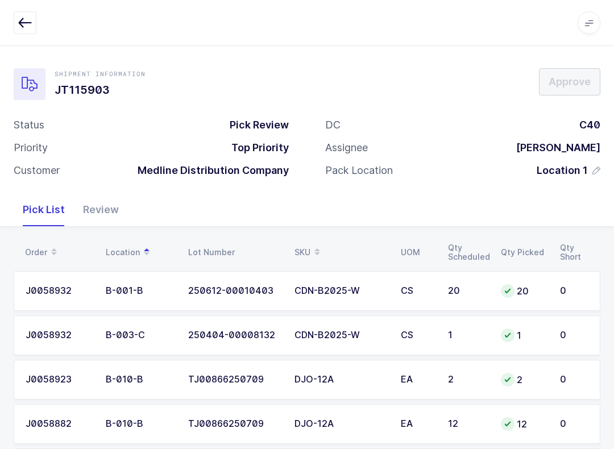
click at [95, 202] on div "Review" at bounding box center [101, 209] width 54 height 33
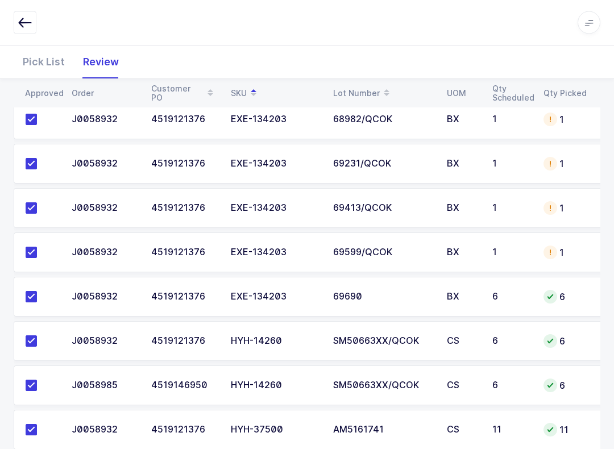
scroll to position [659, 0]
click at [24, 12] on button "button" at bounding box center [25, 22] width 23 height 23
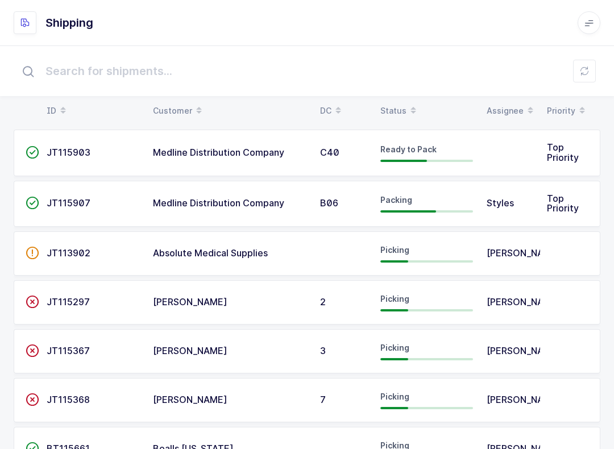
click at [589, 78] on button at bounding box center [584, 71] width 23 height 23
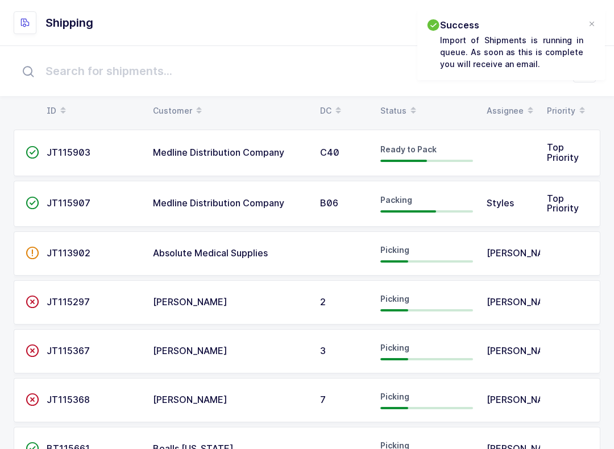
click at [398, 106] on div "Status" at bounding box center [426, 110] width 93 height 19
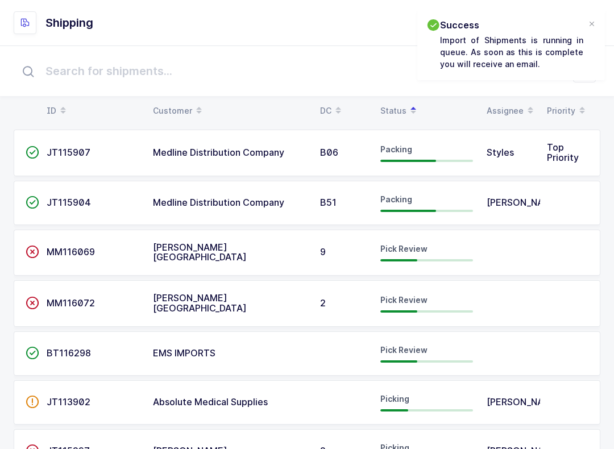
click at [69, 351] on span "BT116298" at bounding box center [69, 352] width 44 height 11
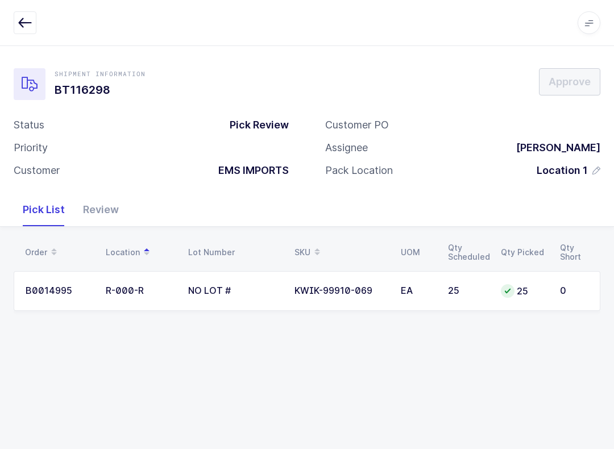
click at [94, 210] on div "Review" at bounding box center [101, 209] width 54 height 33
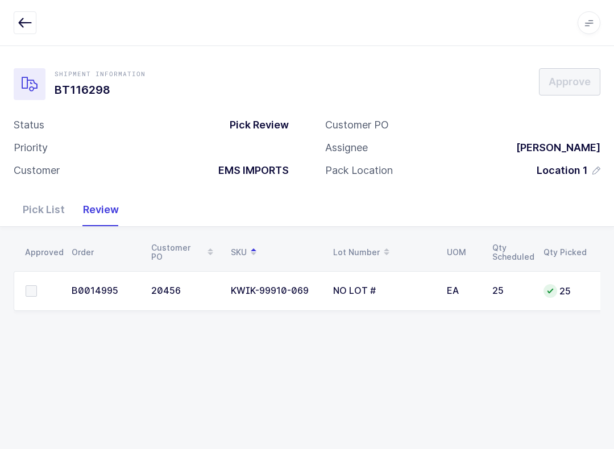
click at [28, 279] on td at bounding box center [39, 291] width 51 height 40
click at [36, 285] on span at bounding box center [31, 290] width 11 height 11
click at [37, 285] on input "checkbox" at bounding box center [37, 285] width 0 height 0
click at [580, 76] on span "Approve" at bounding box center [569, 81] width 42 height 14
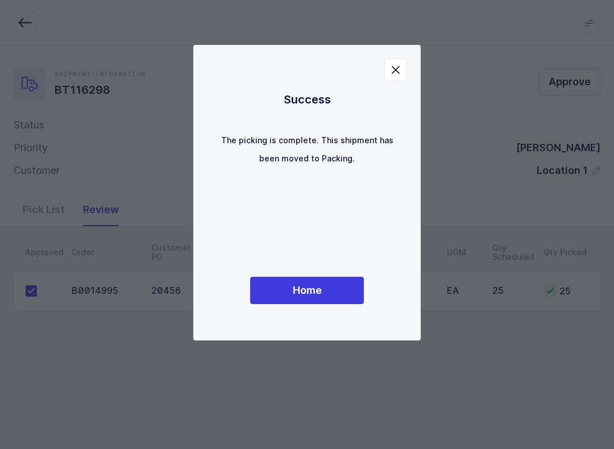
click at [329, 298] on button "Home" at bounding box center [307, 290] width 114 height 27
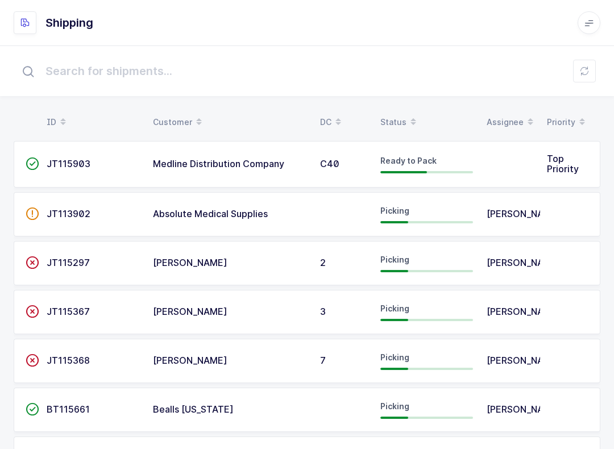
click at [395, 126] on div "Status" at bounding box center [426, 121] width 93 height 19
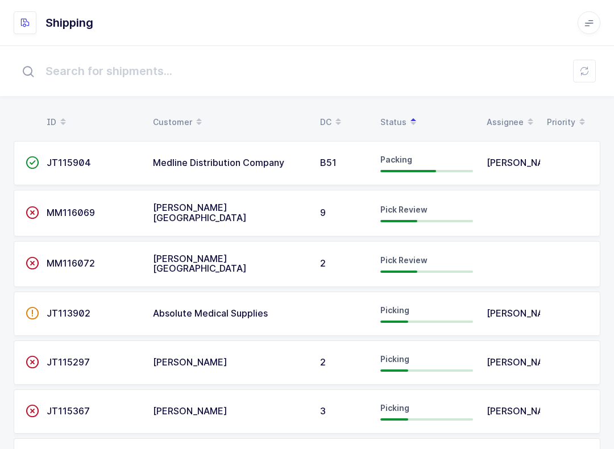
click at [73, 194] on td "MM116069" at bounding box center [93, 213] width 106 height 47
